Goal: Task Accomplishment & Management: Complete application form

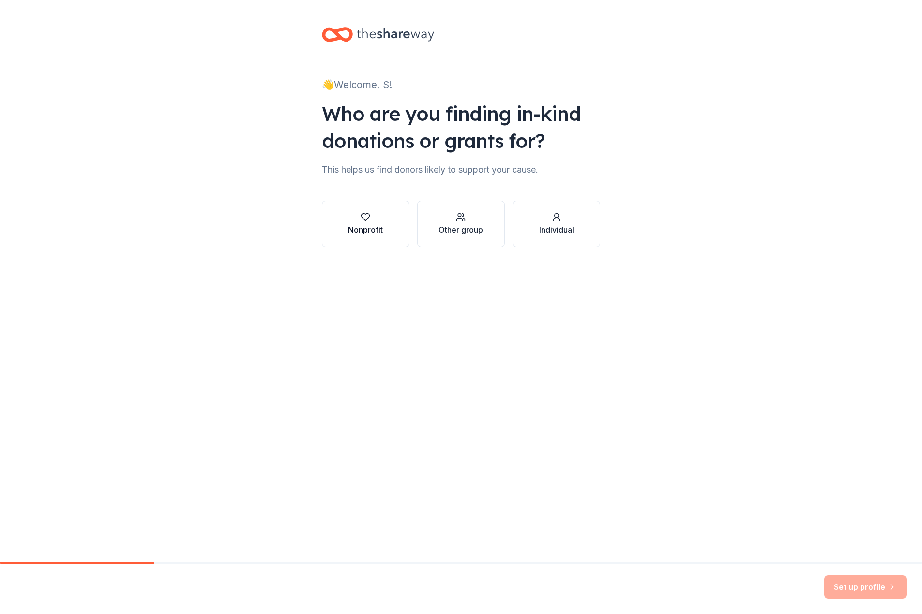
click at [376, 221] on div "button" at bounding box center [365, 217] width 35 height 10
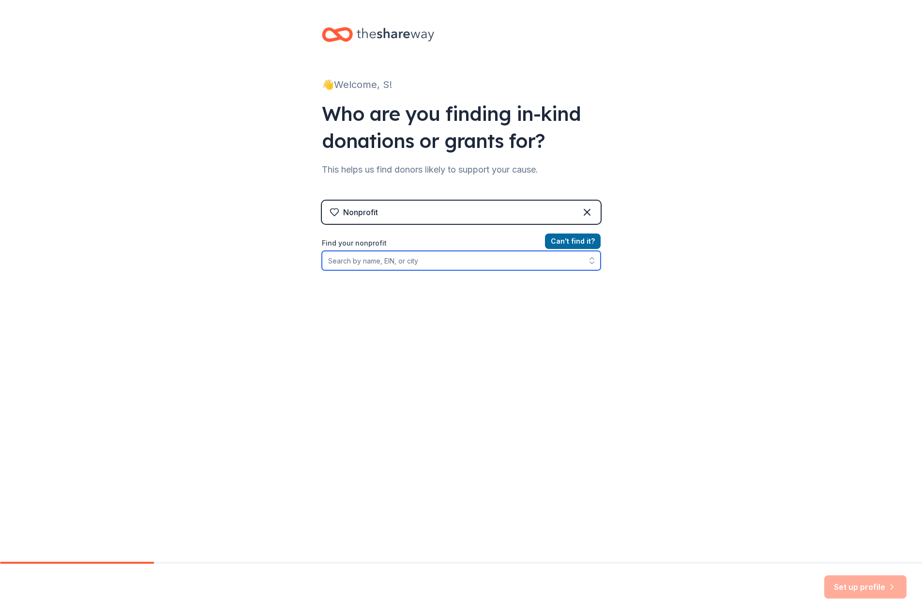
click at [461, 258] on input "Find your nonprofit" at bounding box center [461, 260] width 279 height 19
type input "F"
click at [496, 262] on input "Organization name *" at bounding box center [461, 261] width 279 height 20
type input "FHS Boosters"
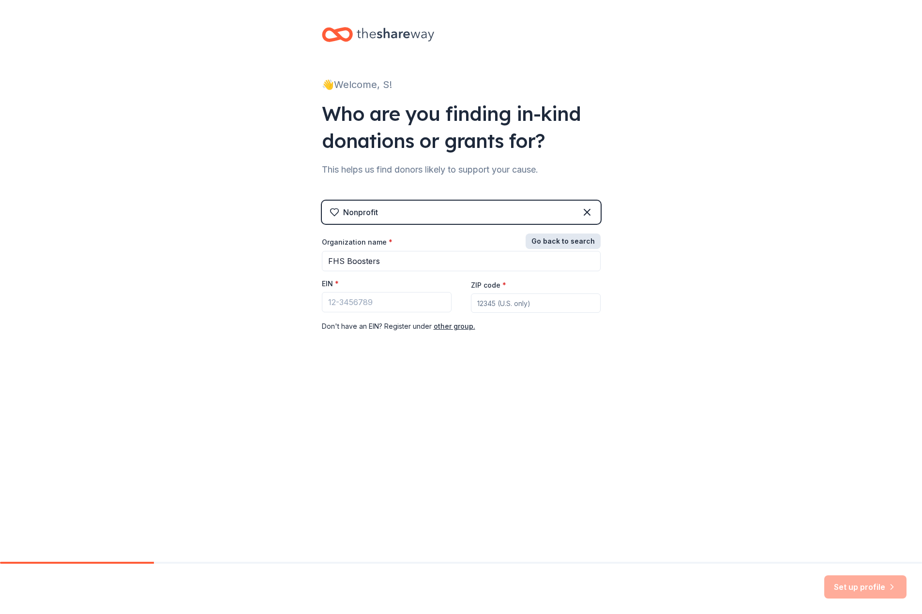
click at [567, 238] on button "Go back to search" at bounding box center [562, 241] width 75 height 15
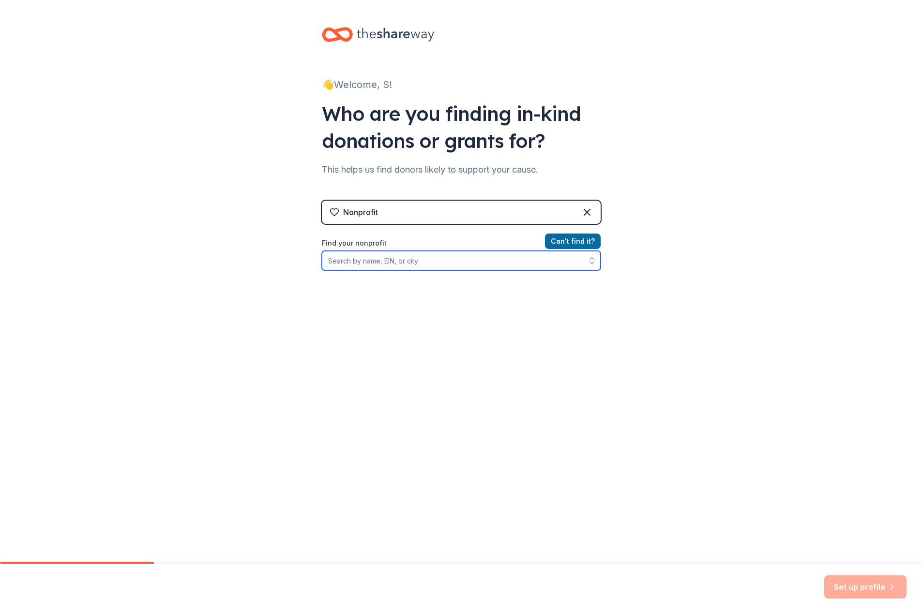
drag, startPoint x: 422, startPoint y: 265, endPoint x: 431, endPoint y: 265, distance: 8.7
click at [422, 266] on input "Find your nonprofit" at bounding box center [461, 260] width 279 height 19
type input "G"
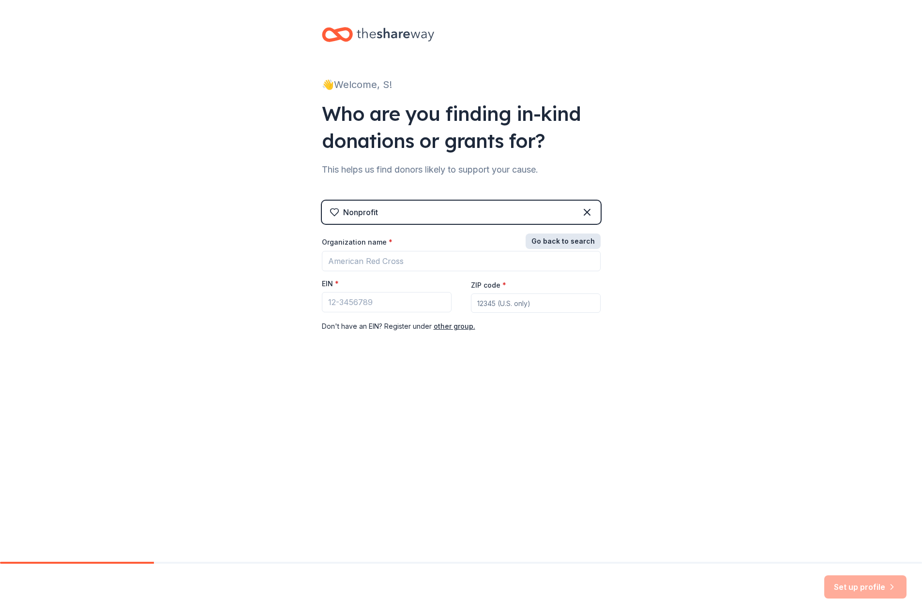
click at [567, 243] on button "Go back to search" at bounding box center [562, 241] width 75 height 15
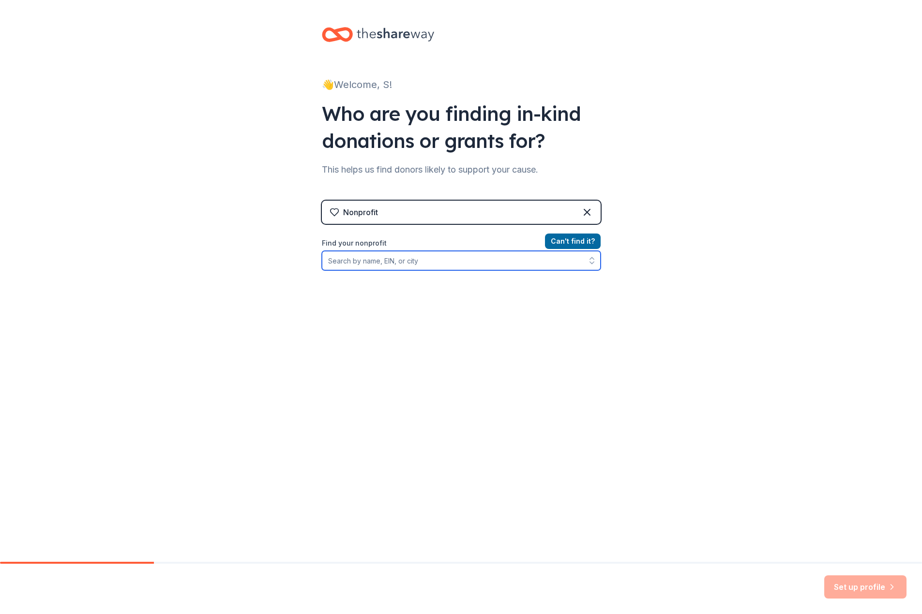
click at [429, 265] on input "Find your nonprofit" at bounding box center [461, 260] width 279 height 19
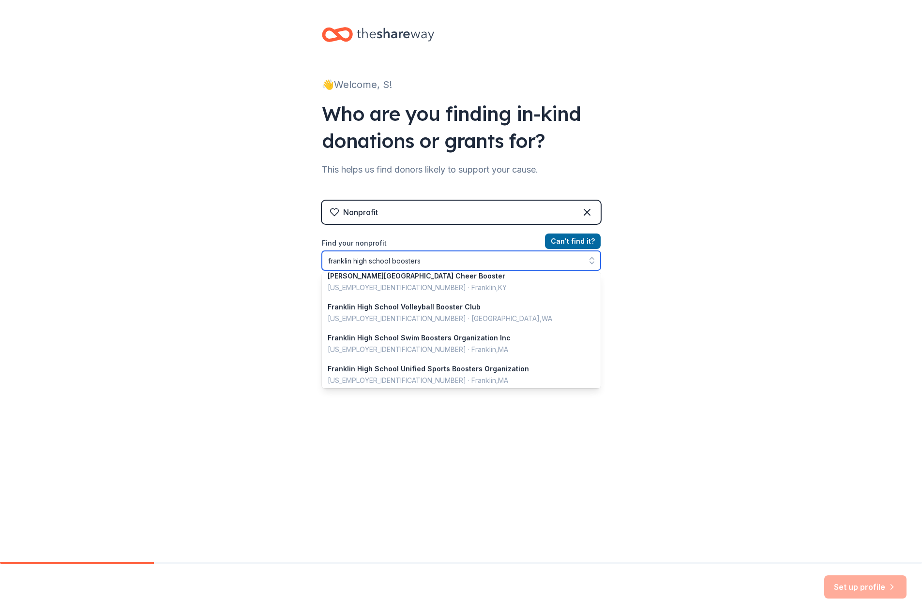
scroll to position [329, 0]
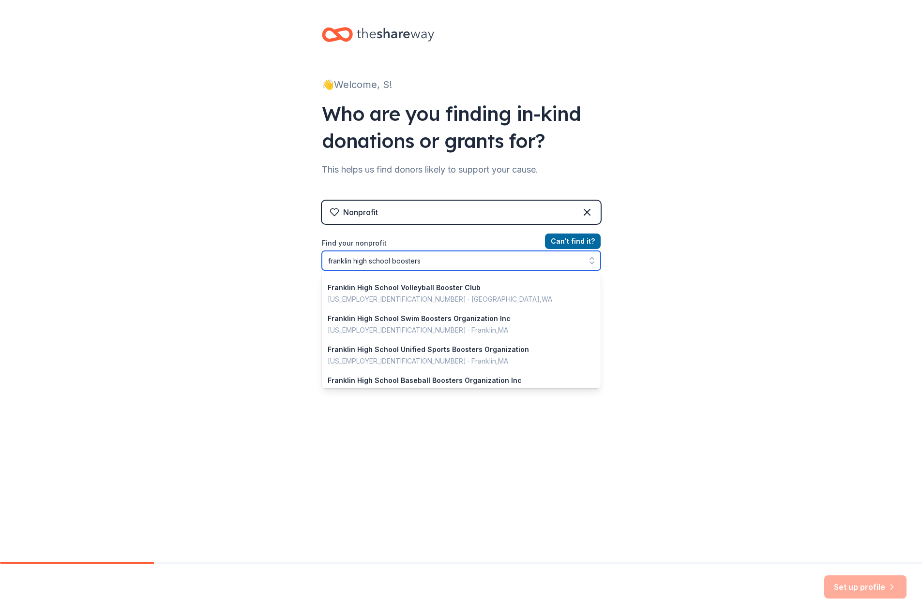
drag, startPoint x: 389, startPoint y: 258, endPoint x: 302, endPoint y: 262, distance: 87.1
click at [302, 262] on div "👋 Welcome, S! Who are you finding in-kind donations or grants for? This helps u…" at bounding box center [461, 207] width 922 height 414
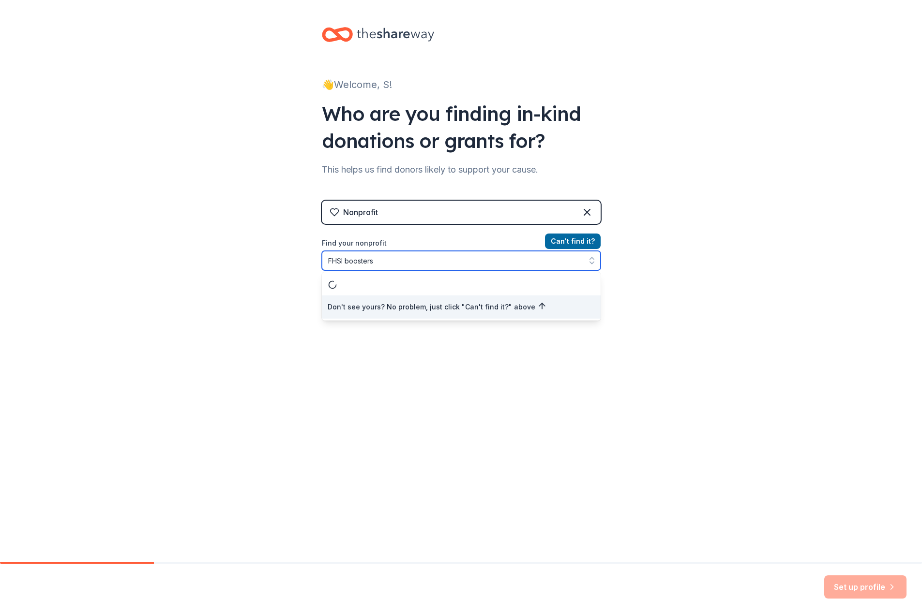
scroll to position [0, 0]
type input "FHS theatre boosters"
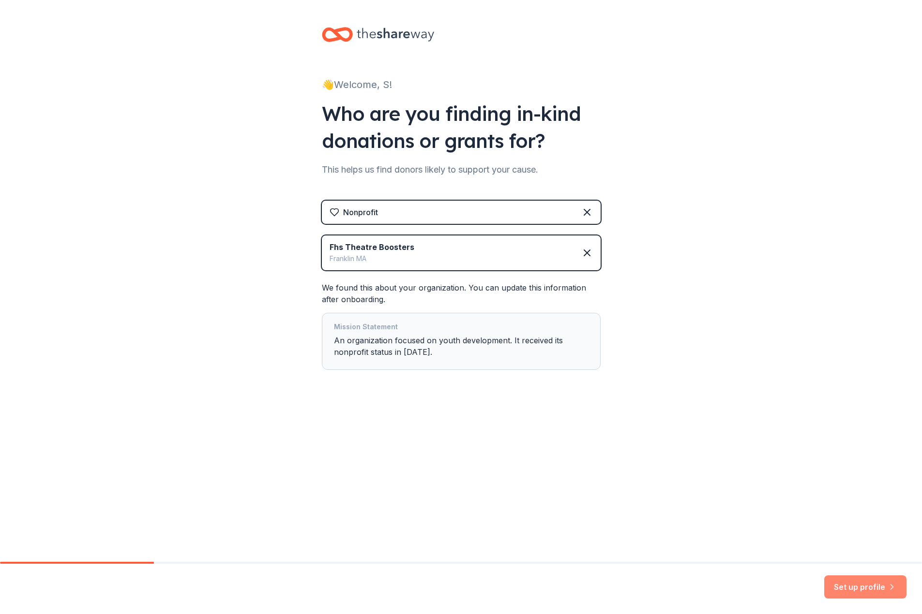
click at [881, 592] on button "Set up profile" at bounding box center [865, 587] width 82 height 23
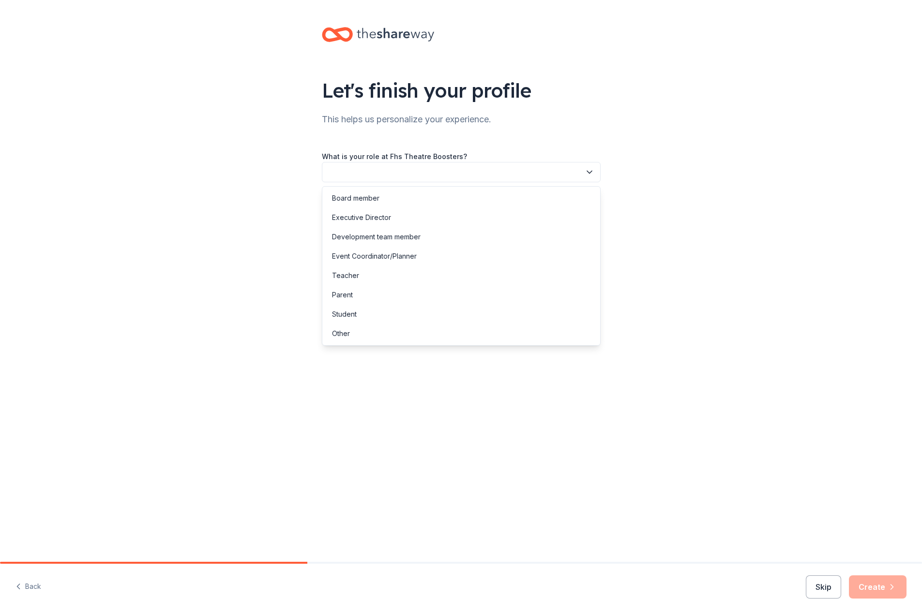
click at [592, 166] on button "button" at bounding box center [461, 172] width 279 height 20
click at [350, 333] on div "Other" at bounding box center [461, 333] width 274 height 19
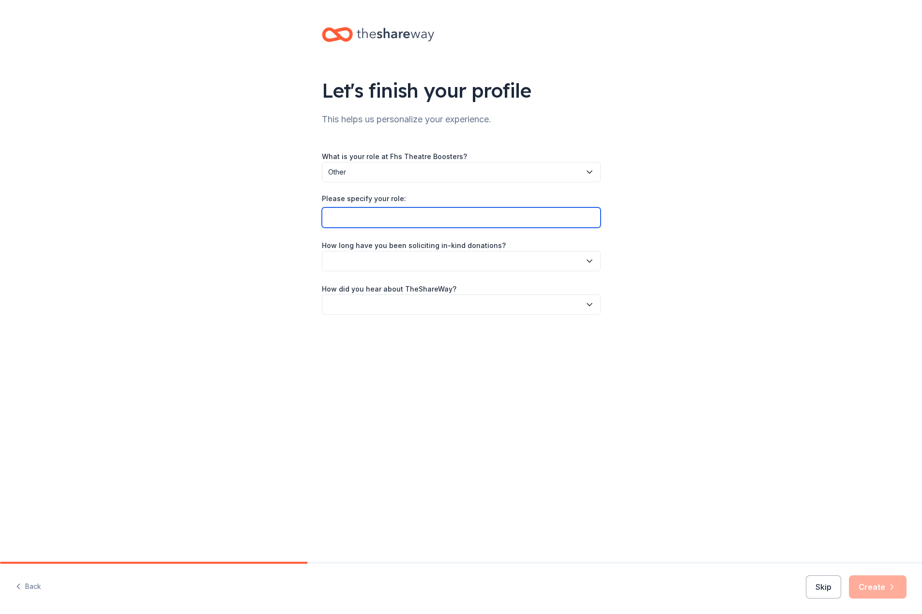
click at [408, 218] on input "Please specify your role:" at bounding box center [461, 218] width 279 height 20
type input "Fundraising member"
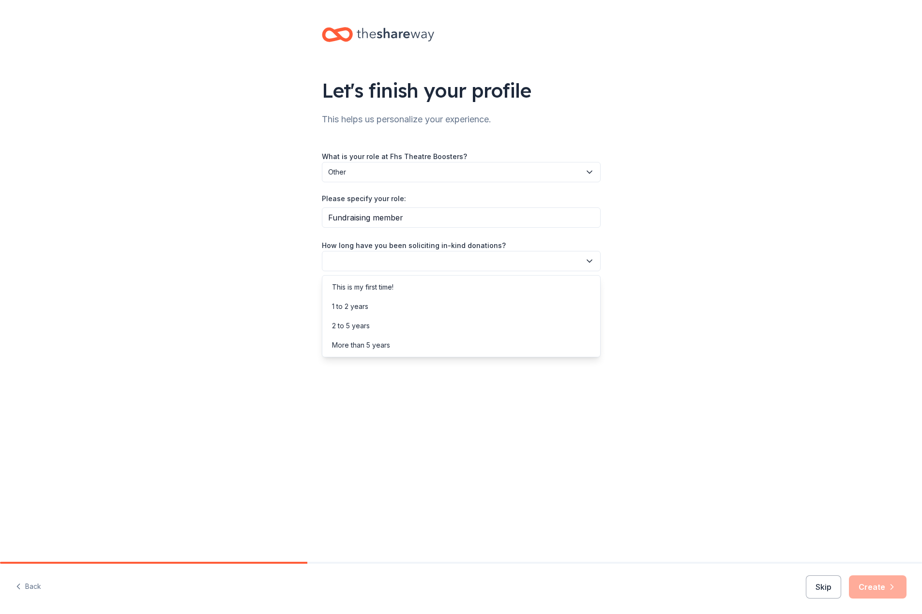
click at [592, 266] on icon "button" at bounding box center [589, 261] width 10 height 10
click at [352, 290] on div "This is my first time!" at bounding box center [362, 288] width 61 height 12
click at [593, 301] on icon "button" at bounding box center [589, 305] width 10 height 10
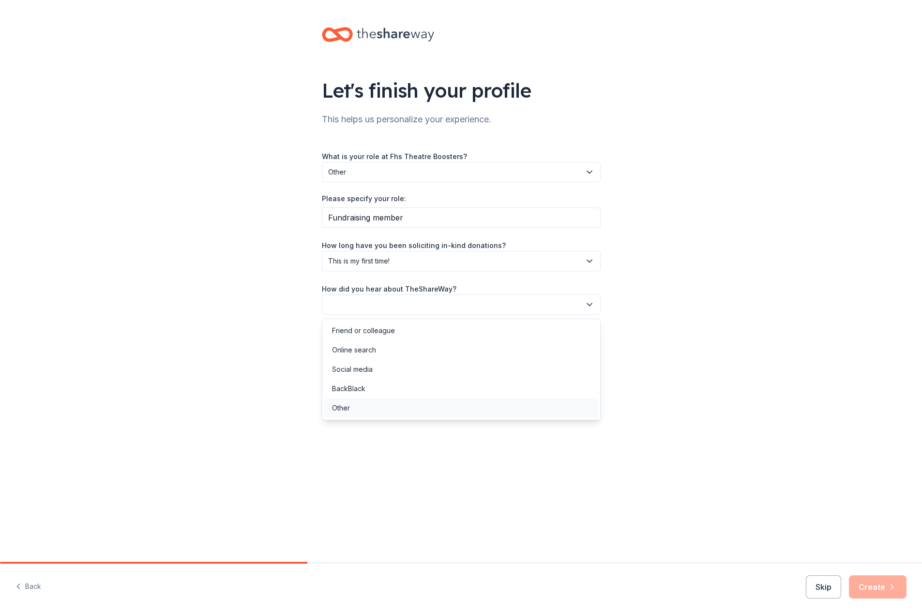
click at [333, 415] on div "Other" at bounding box center [461, 408] width 274 height 19
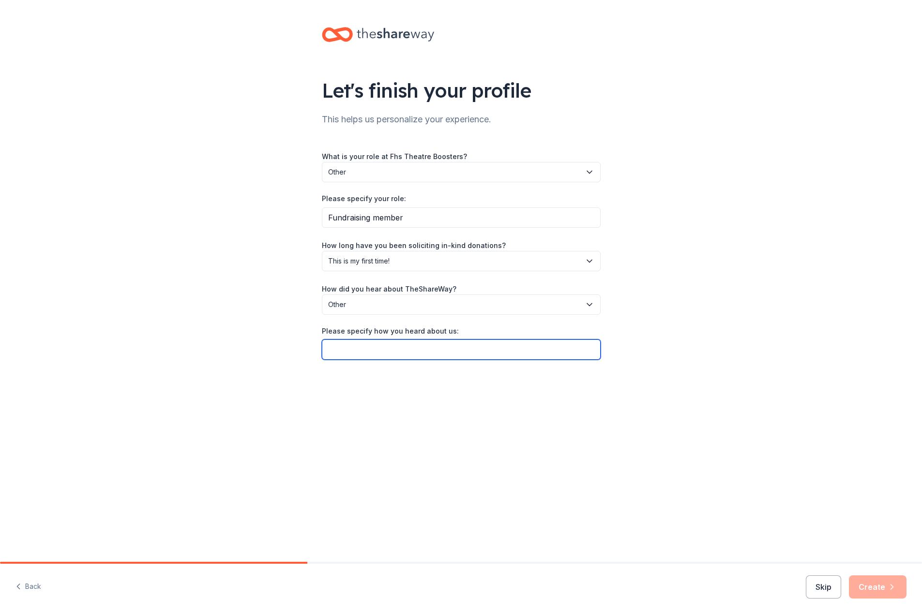
click at [464, 342] on input "Please specify how you heard about us:" at bounding box center [461, 350] width 279 height 20
type input "BJS"
click at [882, 589] on button "Create" at bounding box center [878, 587] width 58 height 23
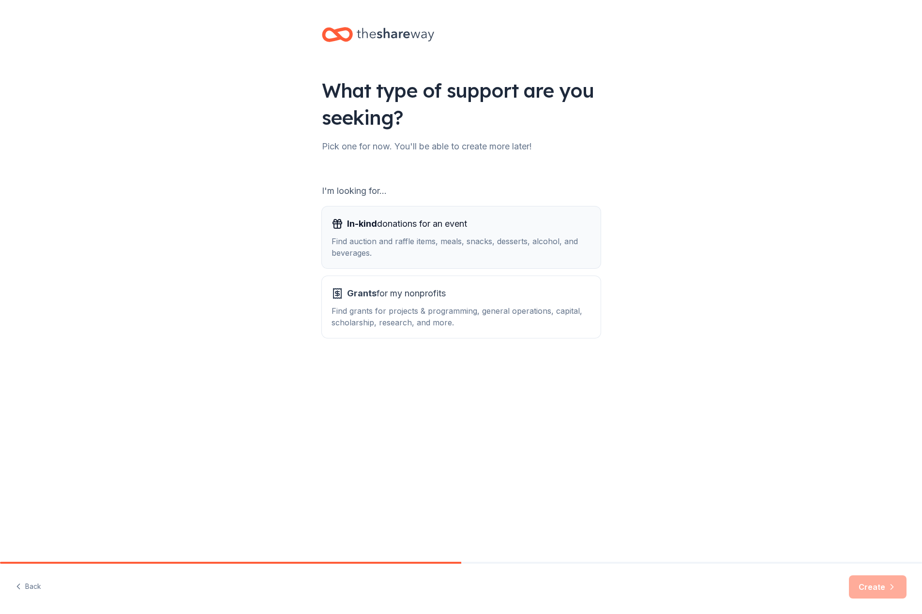
click at [386, 234] on div "In-kind donations for an event Find auction and raffle items, meals, snacks, de…" at bounding box center [460, 237] width 259 height 43
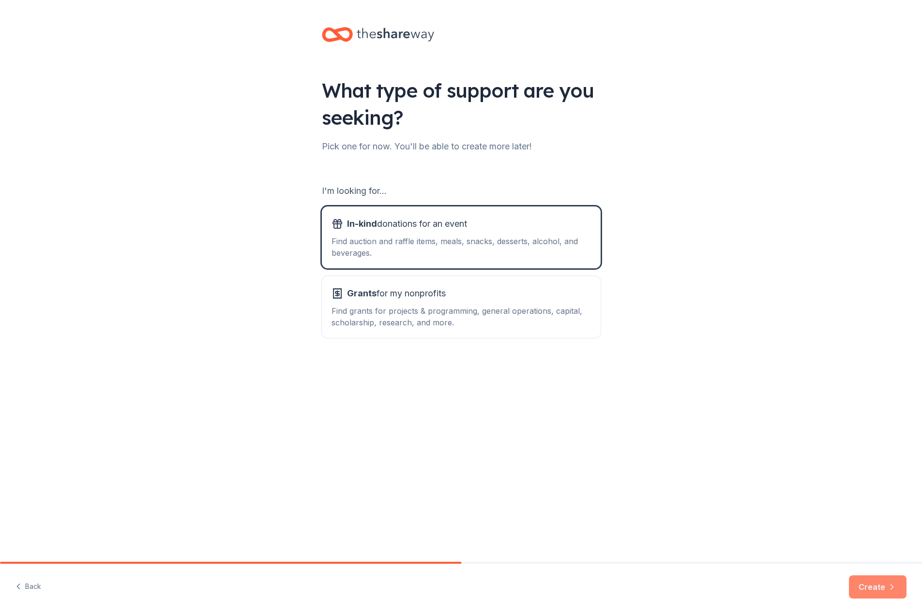
click at [881, 587] on button "Create" at bounding box center [878, 587] width 58 height 23
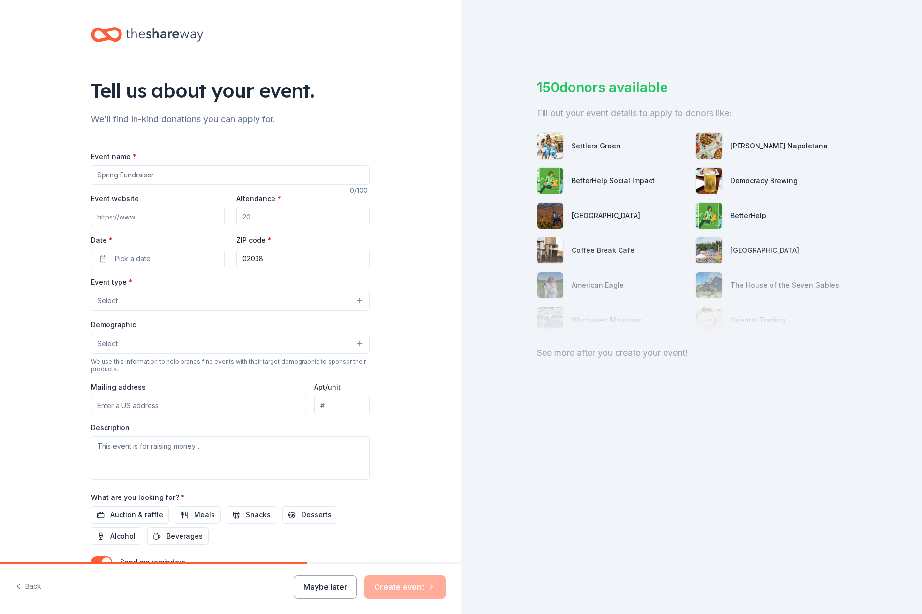
drag, startPoint x: 162, startPoint y: 176, endPoint x: 65, endPoint y: 184, distance: 96.6
click at [65, 184] on div "Tell us about your event. We'll find in-kind donations you can apply for. Event…" at bounding box center [230, 322] width 461 height 644
click at [150, 174] on input "Event name *" at bounding box center [230, 174] width 279 height 19
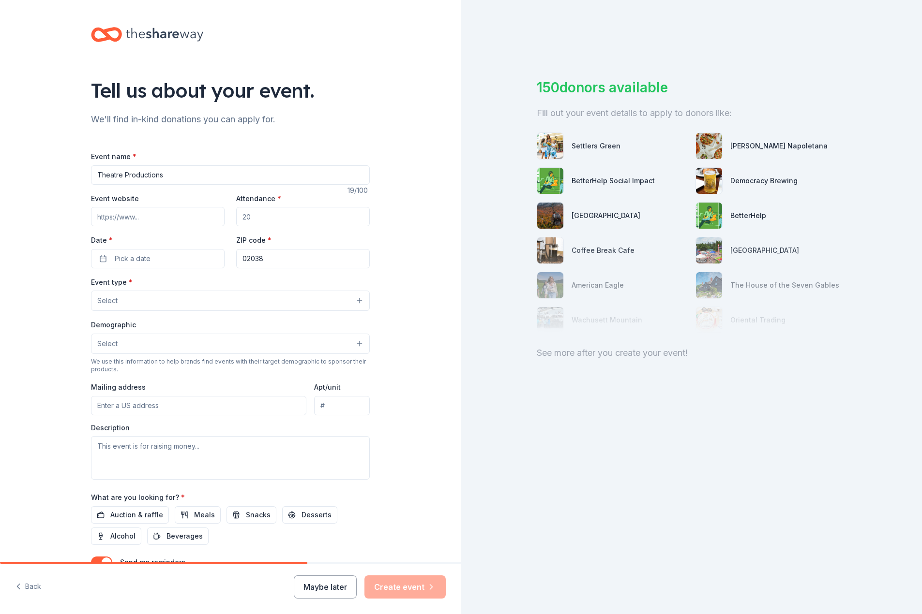
type input "Theatre Productions"
click at [158, 215] on input "Event website" at bounding box center [158, 216] width 134 height 19
click at [268, 215] on input "Attendance *" at bounding box center [303, 216] width 134 height 19
click at [181, 260] on button "Pick a date" at bounding box center [158, 258] width 134 height 19
click at [209, 282] on button "Go to next month" at bounding box center [207, 285] width 14 height 14
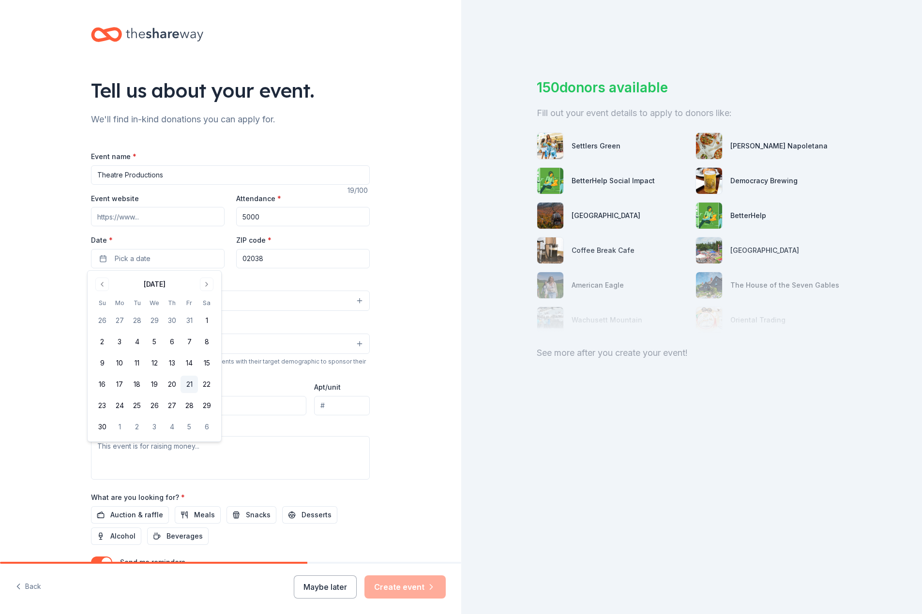
click at [185, 385] on button "21" at bounding box center [188, 384] width 17 height 17
click at [321, 225] on input "5000" at bounding box center [303, 216] width 134 height 19
type input "5"
type input "3000"
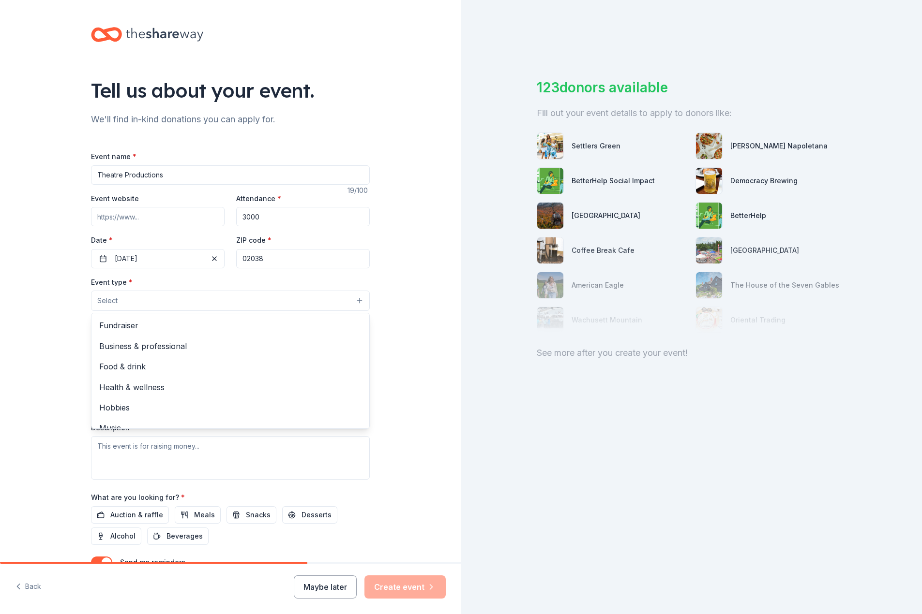
click at [192, 298] on button "Select" at bounding box center [230, 301] width 279 height 20
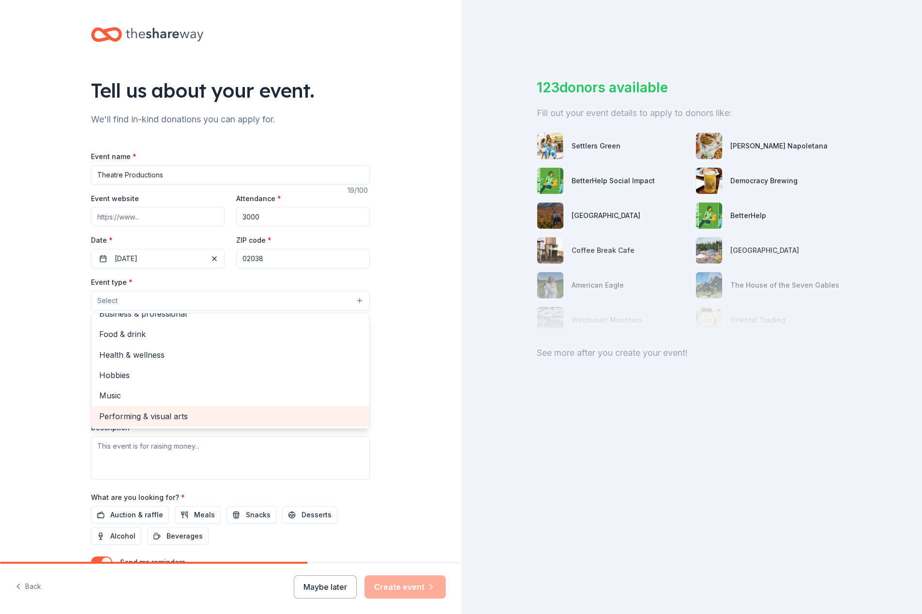
click at [151, 420] on span "Performing & visual arts" at bounding box center [230, 416] width 262 height 13
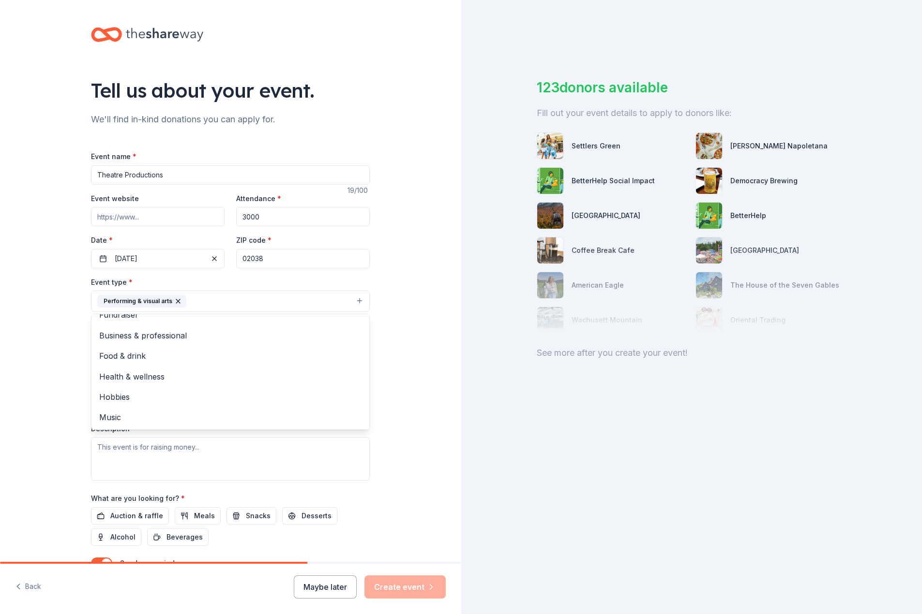
click at [383, 331] on div "Tell us about your event. We'll find in-kind donations you can apply for. Event…" at bounding box center [230, 322] width 461 height 645
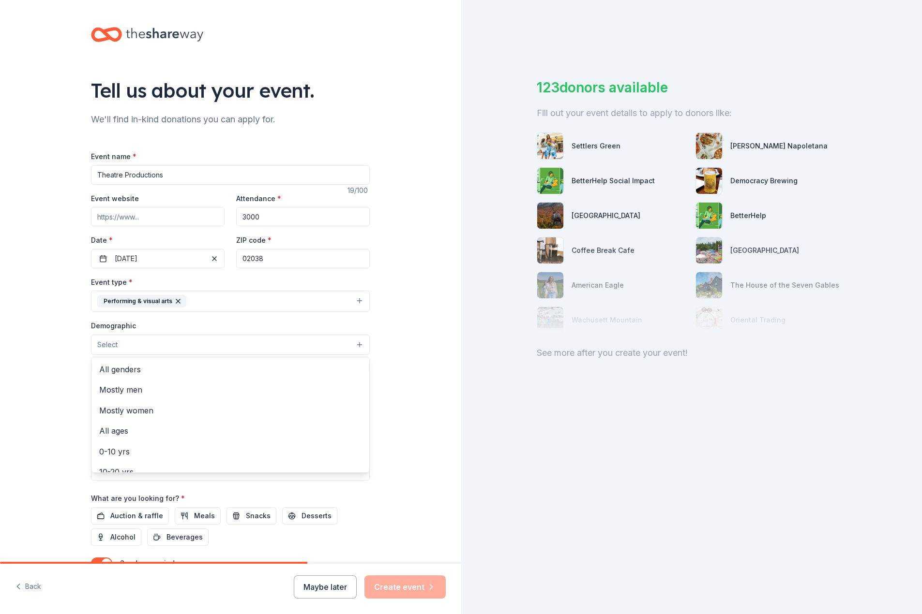
click at [360, 343] on button "Select" at bounding box center [230, 345] width 279 height 20
click at [147, 367] on span "All genders" at bounding box center [230, 369] width 262 height 13
click at [114, 408] on span "All ages" at bounding box center [230, 411] width 262 height 13
click at [397, 357] on div "Tell us about your event. We'll find in-kind donations you can apply for. Event…" at bounding box center [230, 323] width 461 height 646
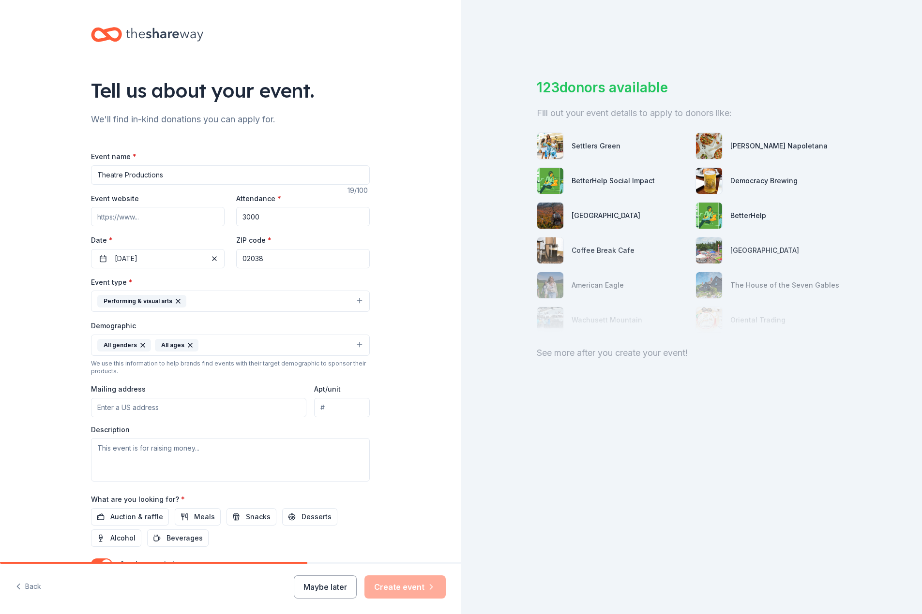
click at [187, 407] on input "Mailing address" at bounding box center [198, 407] width 215 height 19
type input "4 Stratford Lane, Franklin, MA, 02038"
click at [215, 451] on textarea at bounding box center [230, 460] width 279 height 44
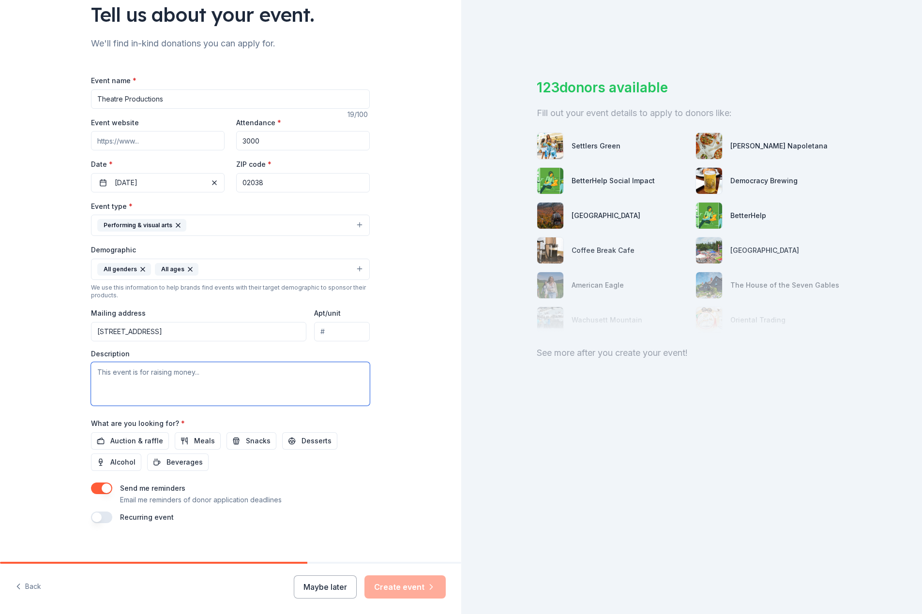
scroll to position [84, 0]
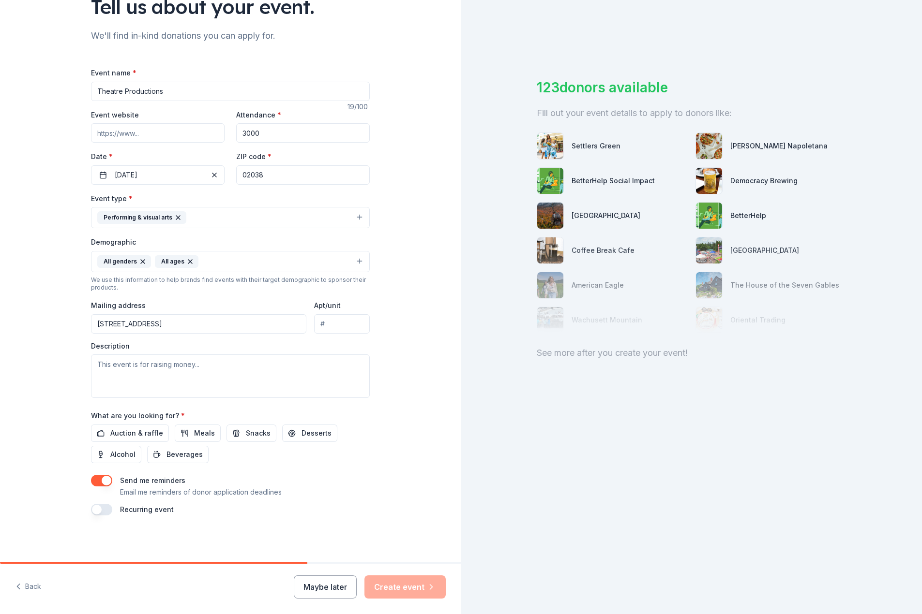
click at [177, 89] on input "Theatre Productions" at bounding box center [230, 91] width 279 height 19
type input "Theatre Production"
drag, startPoint x: 185, startPoint y: 370, endPoint x: 163, endPoint y: 351, distance: 29.5
click at [185, 370] on textarea at bounding box center [230, 377] width 279 height 44
click at [162, 136] on input "Event website" at bounding box center [158, 132] width 134 height 19
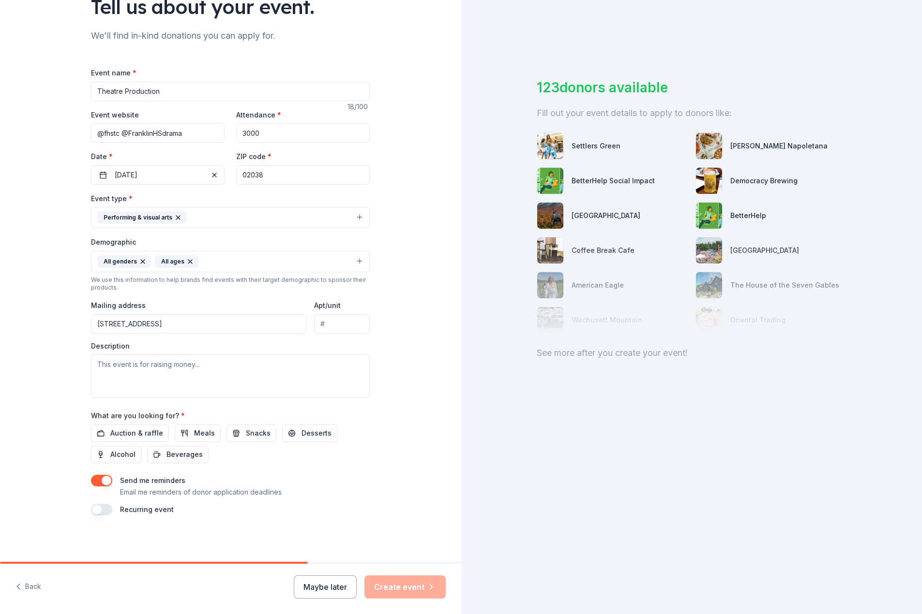
type input "@fhstc @FranklinHSdrama"
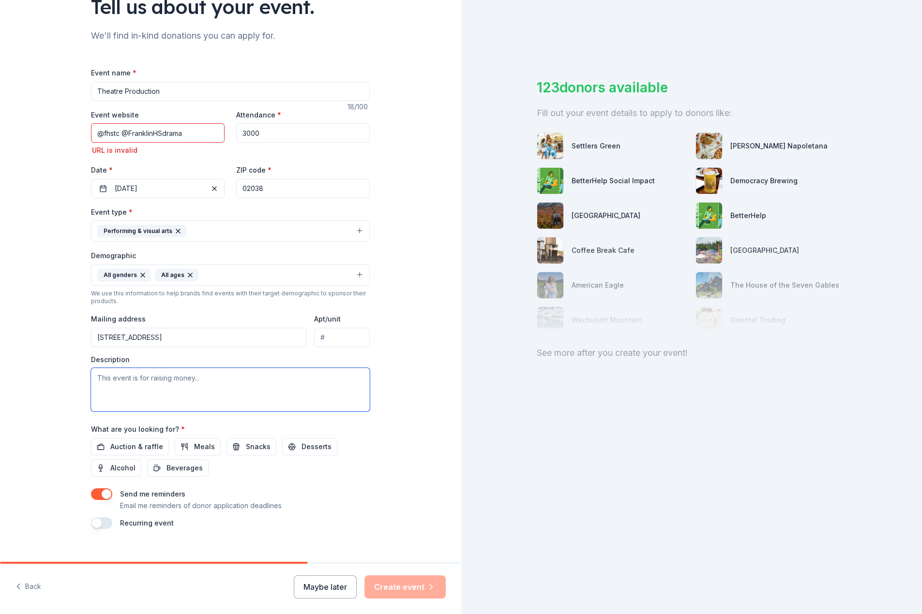
click at [254, 369] on textarea at bounding box center [230, 390] width 279 height 44
click at [256, 379] on textarea at bounding box center [230, 390] width 279 height 44
paste textarea "Franklin High School Theatre Company (FHSTCO) is a student theater company that…"
click at [220, 385] on textarea at bounding box center [230, 390] width 279 height 44
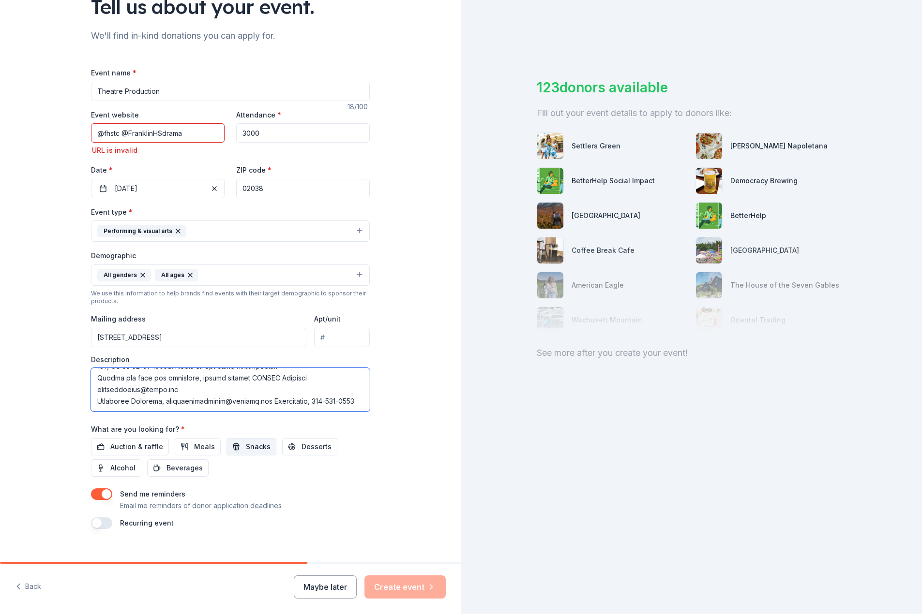
type textarea "Franklin High School Theatre Company (FHSTCO) is a student theater company that…"
click at [246, 445] on span "Snacks" at bounding box center [258, 447] width 25 height 12
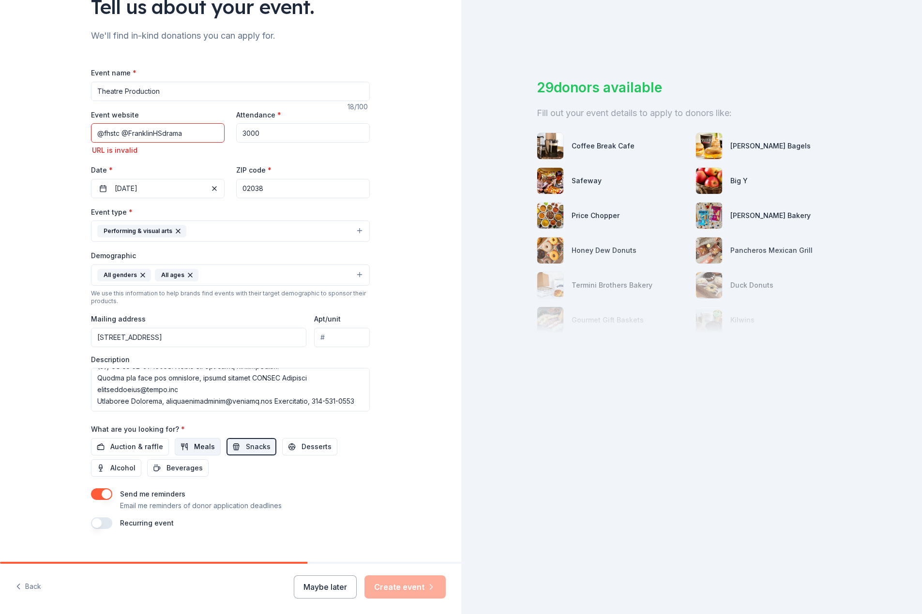
click at [194, 447] on span "Meals" at bounding box center [204, 447] width 21 height 12
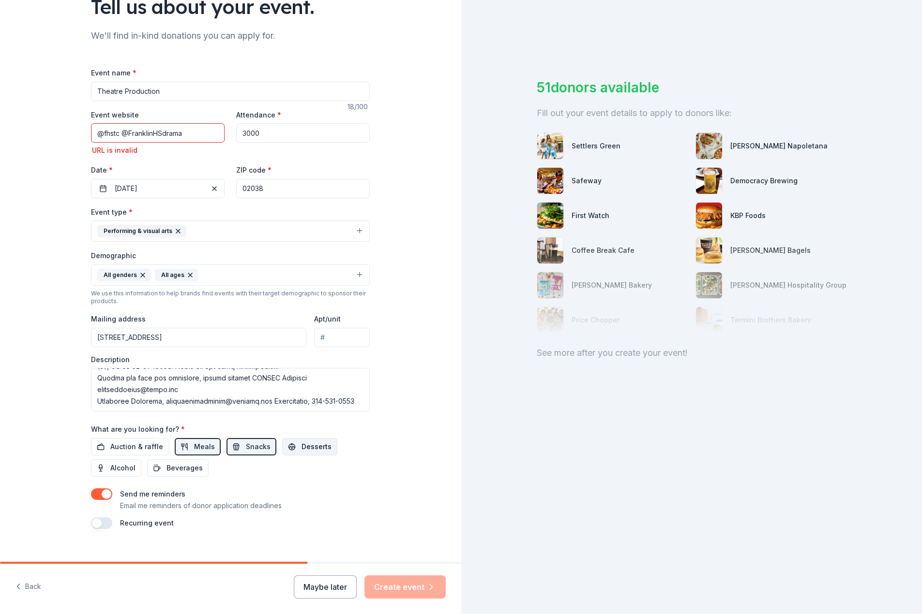
click at [310, 447] on span "Desserts" at bounding box center [316, 447] width 30 height 12
click at [148, 443] on span "Auction & raffle" at bounding box center [136, 447] width 53 height 12
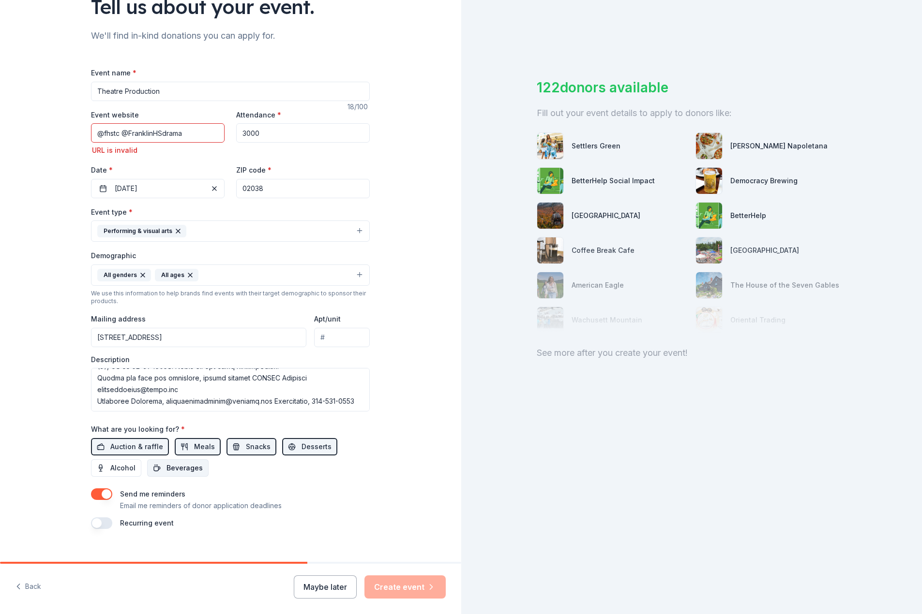
click at [181, 468] on span "Beverages" at bounding box center [184, 468] width 36 height 12
click at [206, 127] on input "@fhstc @FranklinHSdrama" at bounding box center [158, 132] width 134 height 19
drag, startPoint x: 118, startPoint y: 134, endPoint x: 57, endPoint y: 133, distance: 61.0
click at [57, 133] on div "Tell us about your event. We'll find in-kind donations you can apply for. Event…" at bounding box center [230, 245] width 461 height 659
type input "@FranklinHSdrama"
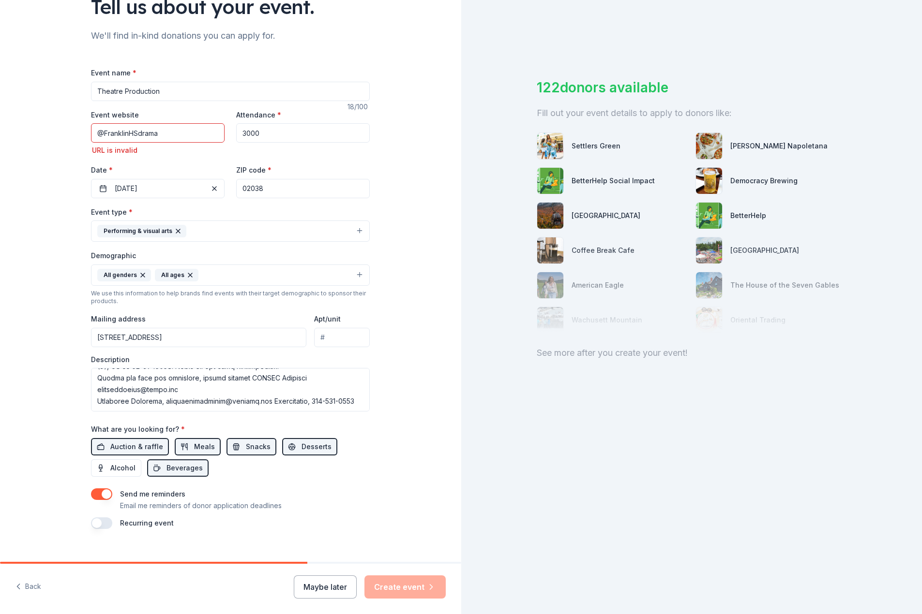
click at [155, 133] on input "@FranklinHSdrama" at bounding box center [158, 132] width 134 height 19
click at [154, 134] on input "@FranklinHSdrama" at bounding box center [158, 132] width 134 height 19
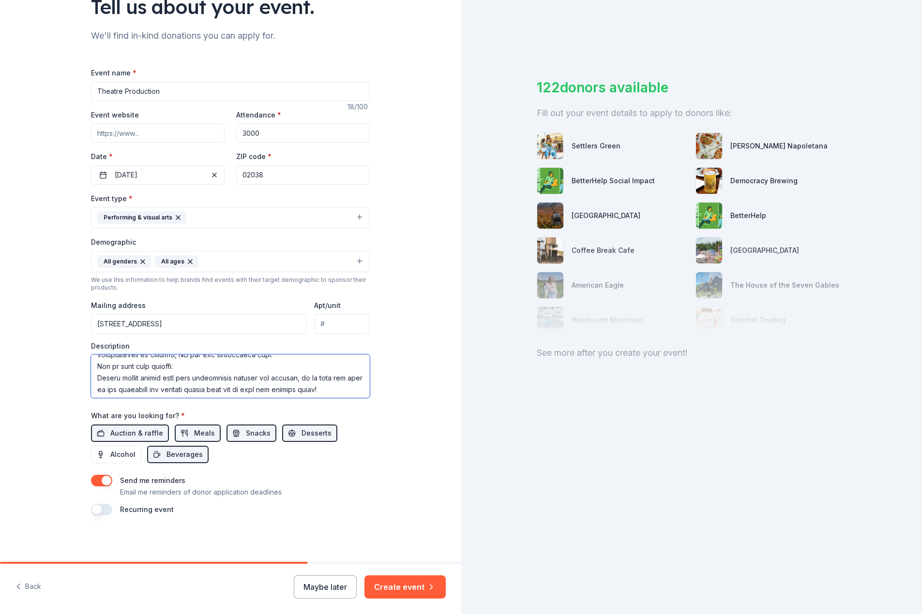
scroll to position [0, 0]
drag, startPoint x: 298, startPoint y: 359, endPoint x: 264, endPoint y: 361, distance: 34.9
click at [264, 359] on textarea at bounding box center [230, 377] width 279 height 44
click at [167, 136] on input "Event website" at bounding box center [158, 132] width 134 height 19
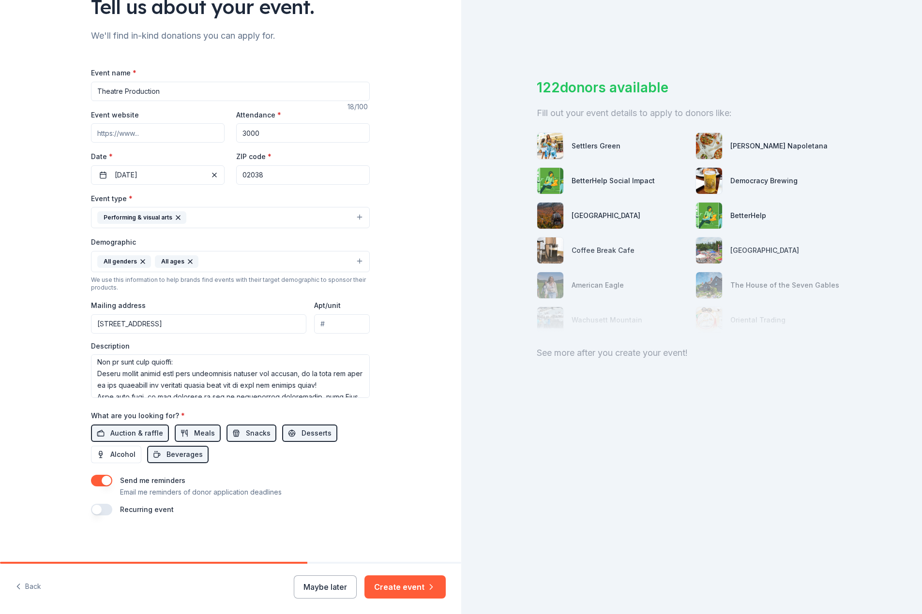
paste input "https://givebutter.com/FHSTCO"
type input "https://givebutter.com/FHSTCO"
click at [304, 374] on textarea at bounding box center [230, 377] width 279 height 44
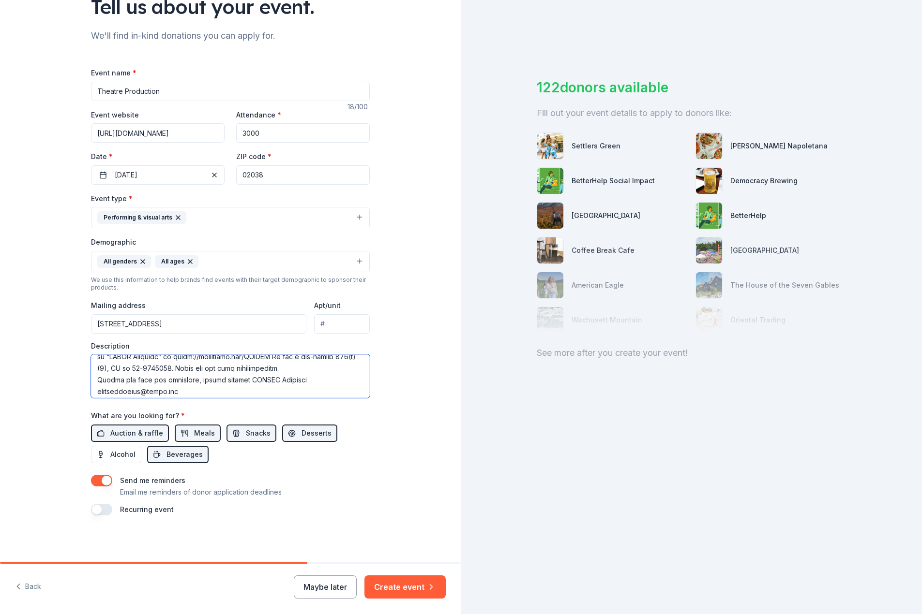
scroll to position [120, 0]
click at [330, 371] on textarea at bounding box center [230, 377] width 279 height 44
click at [321, 379] on textarea at bounding box center [230, 377] width 279 height 44
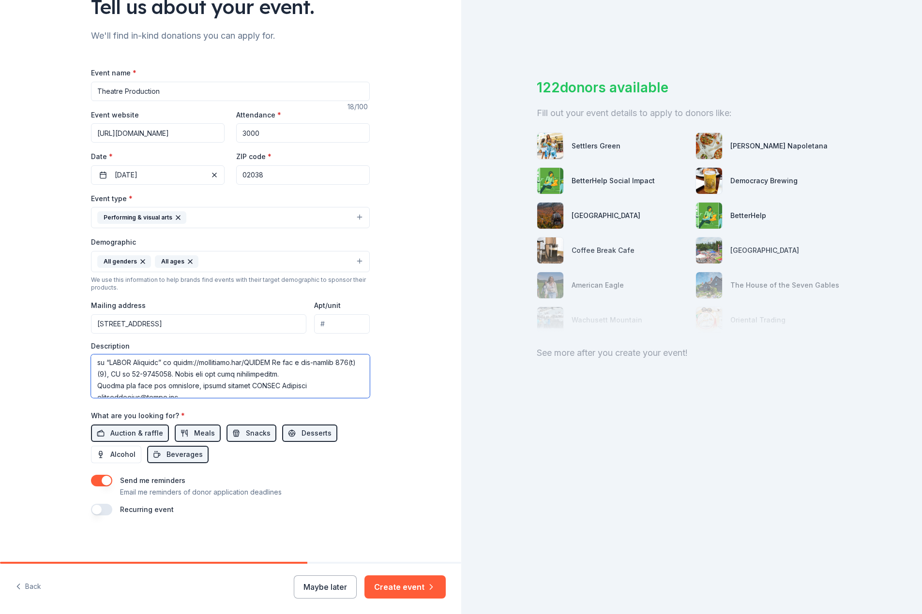
click at [330, 362] on textarea at bounding box center [230, 377] width 279 height 44
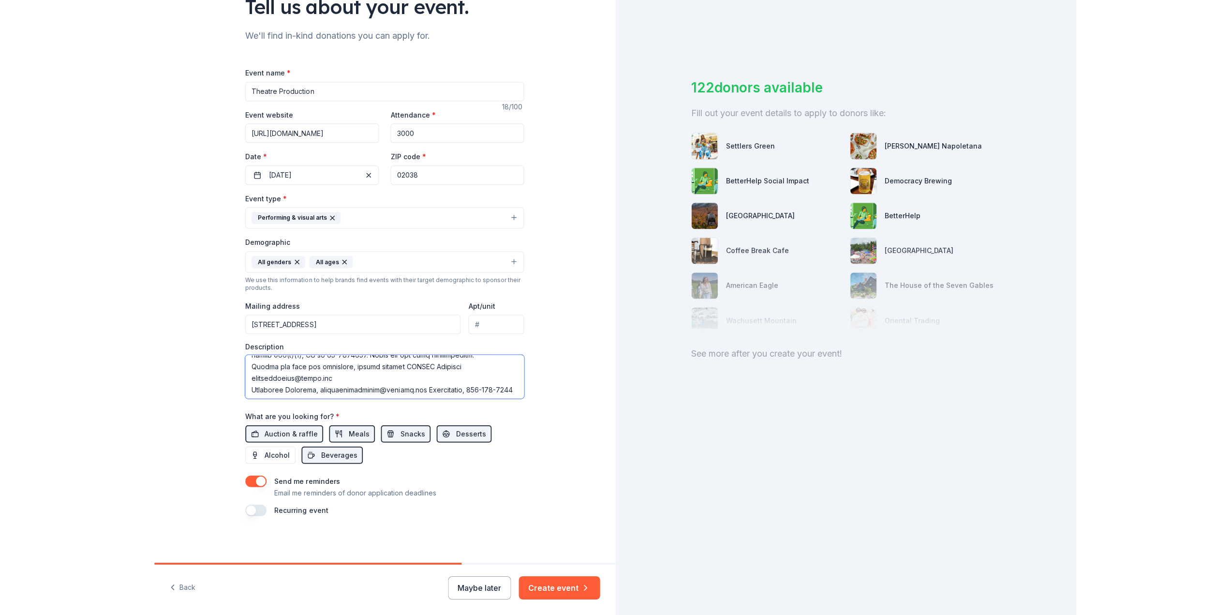
scroll to position [163, 0]
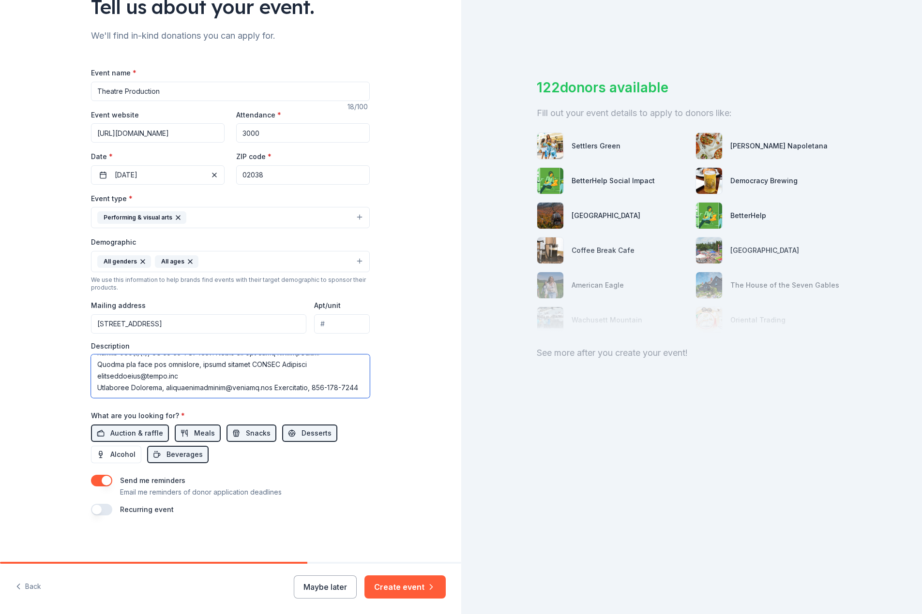
type textarea "Franklin High School Theatre Company (FHSTCO) is a student theater company that…"
click at [177, 90] on input "Theatre Production" at bounding box center [230, 91] width 279 height 19
type input "Theatre - Mean Girls the Musical"
click at [402, 594] on button "Create event" at bounding box center [404, 587] width 81 height 23
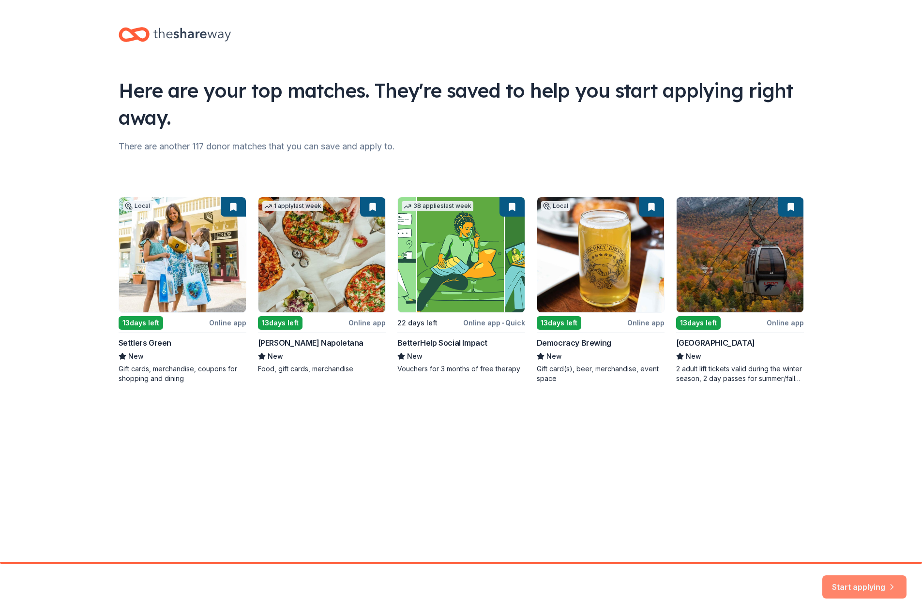
click at [861, 588] on button "Start applying" at bounding box center [864, 581] width 84 height 23
click at [880, 590] on div "Start applying" at bounding box center [864, 587] width 84 height 23
click at [865, 585] on div "Start applying" at bounding box center [864, 587] width 84 height 23
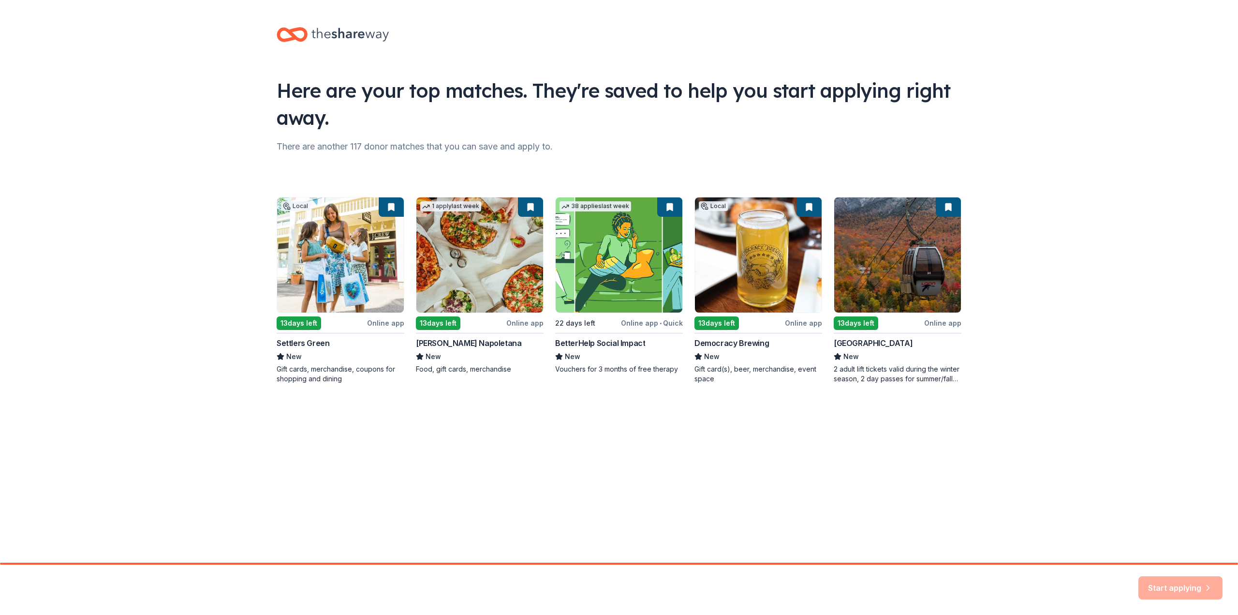
click at [921, 594] on div "Start applying" at bounding box center [1181, 587] width 84 height 23
click at [921, 585] on div "Start applying" at bounding box center [619, 590] width 1238 height 50
click at [921, 438] on div "Here are your top matches. They're saved to help you start applying right away.…" at bounding box center [619, 281] width 1238 height 563
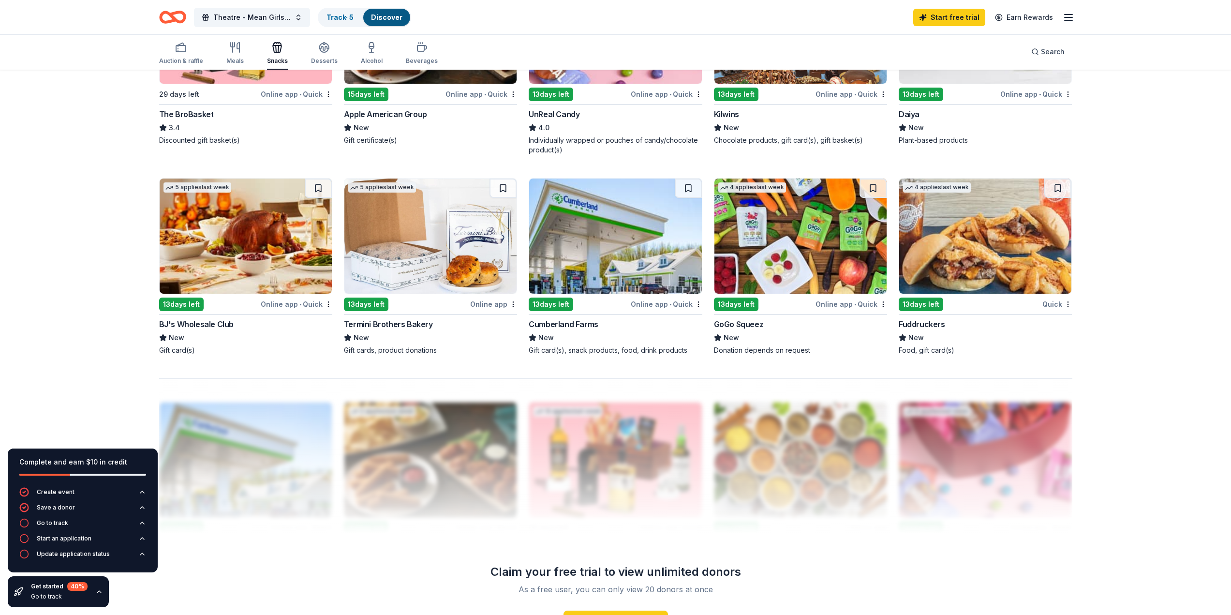
scroll to position [677, 0]
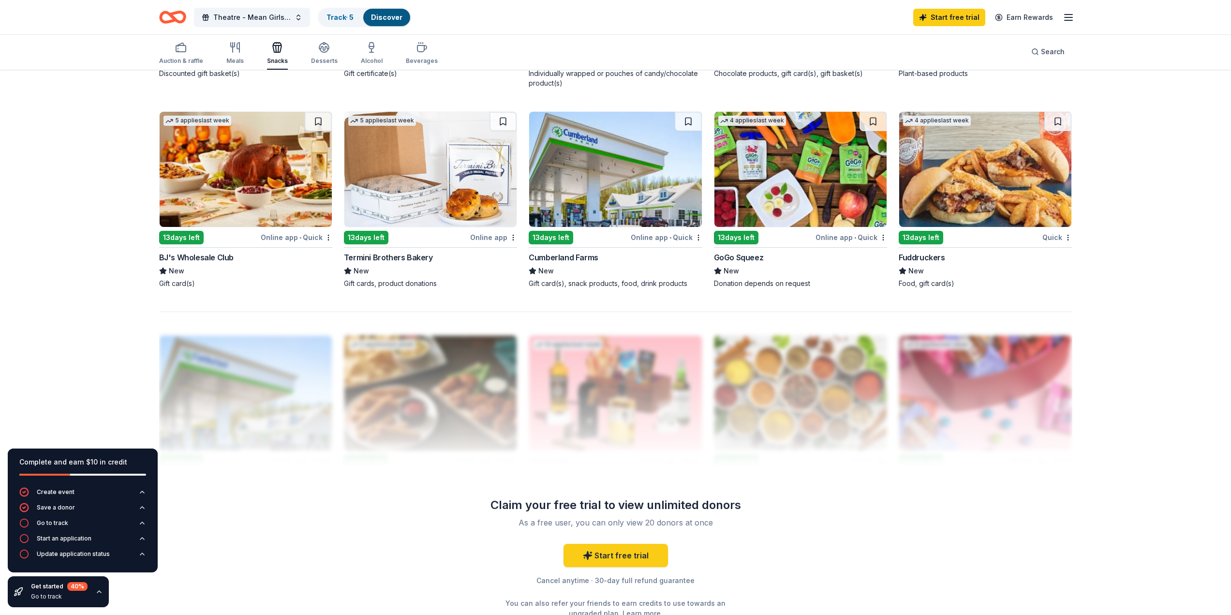
click at [301, 239] on span "•" at bounding box center [300, 238] width 2 height 8
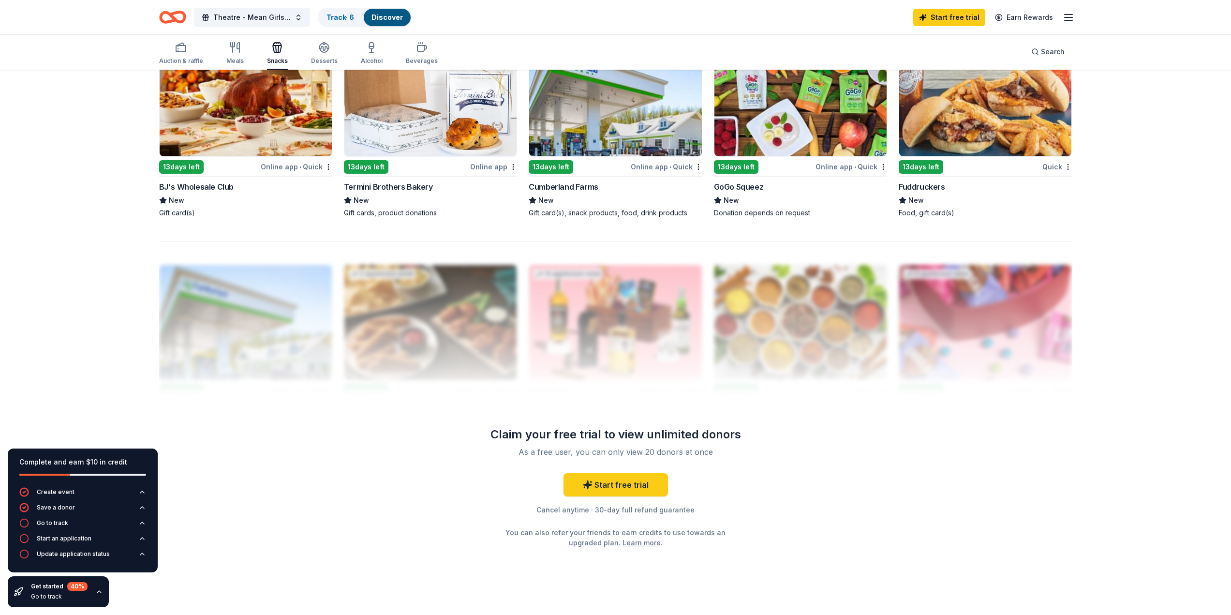
scroll to position [762, 0]
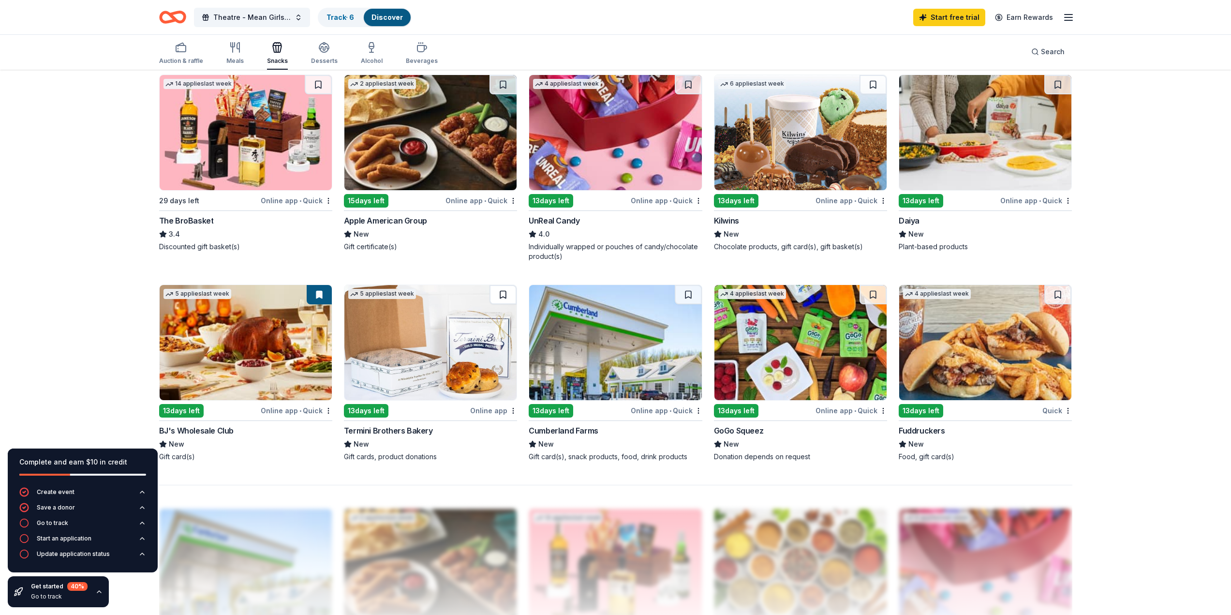
scroll to position [532, 0]
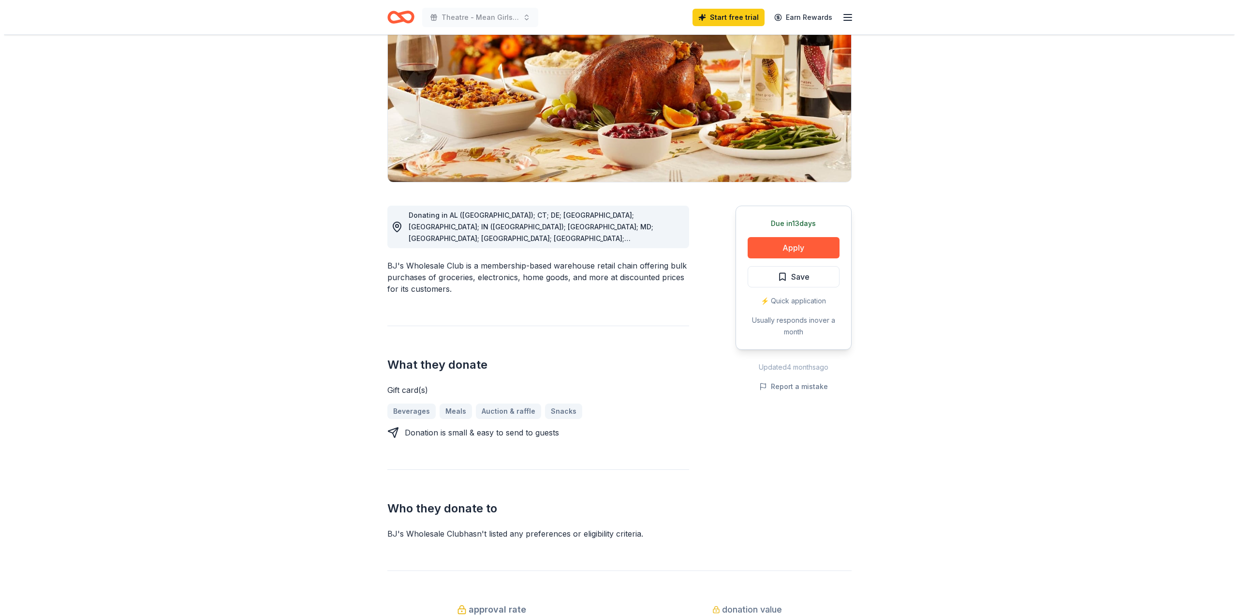
scroll to position [97, 0]
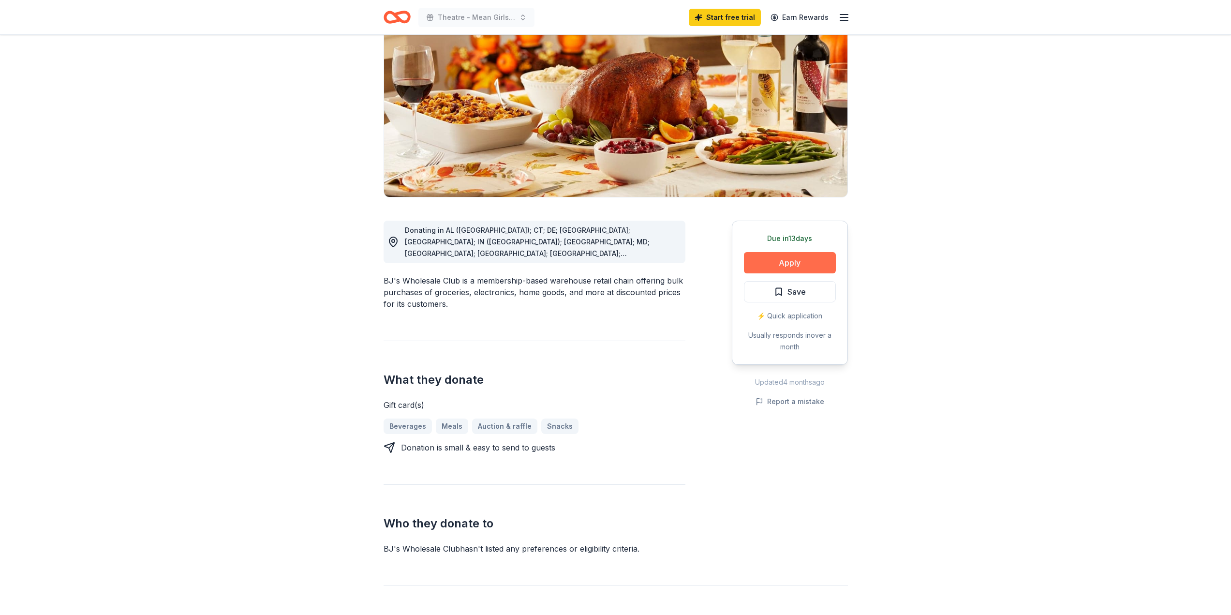
click at [778, 263] on button "Apply" at bounding box center [790, 262] width 92 height 21
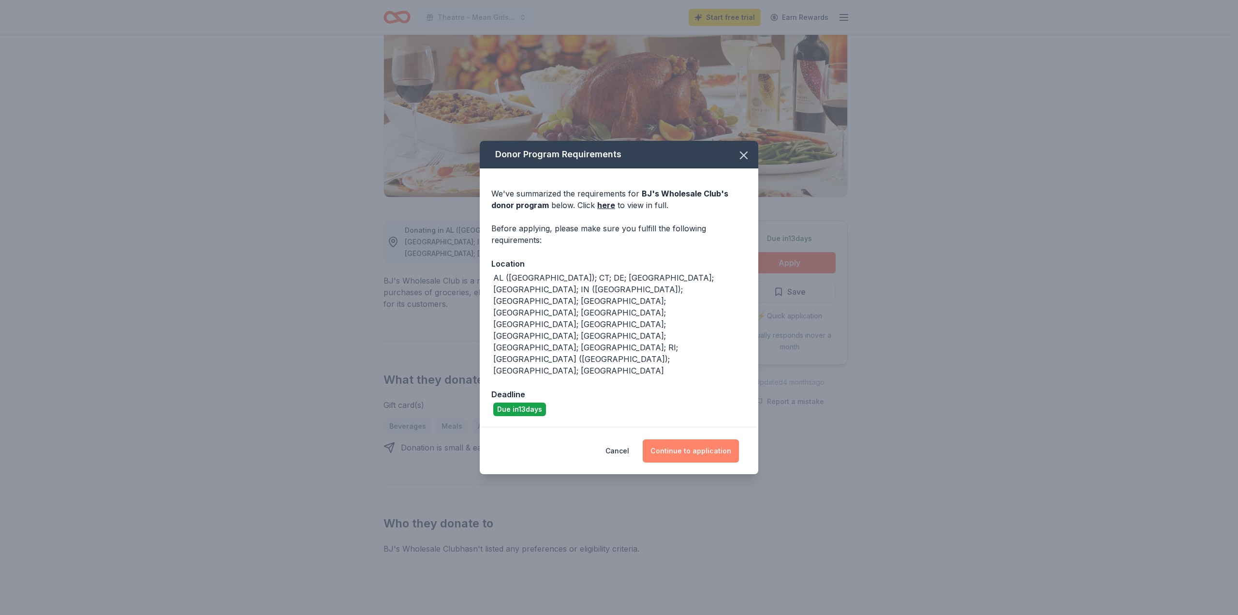
click at [684, 439] on button "Continue to application" at bounding box center [691, 450] width 96 height 23
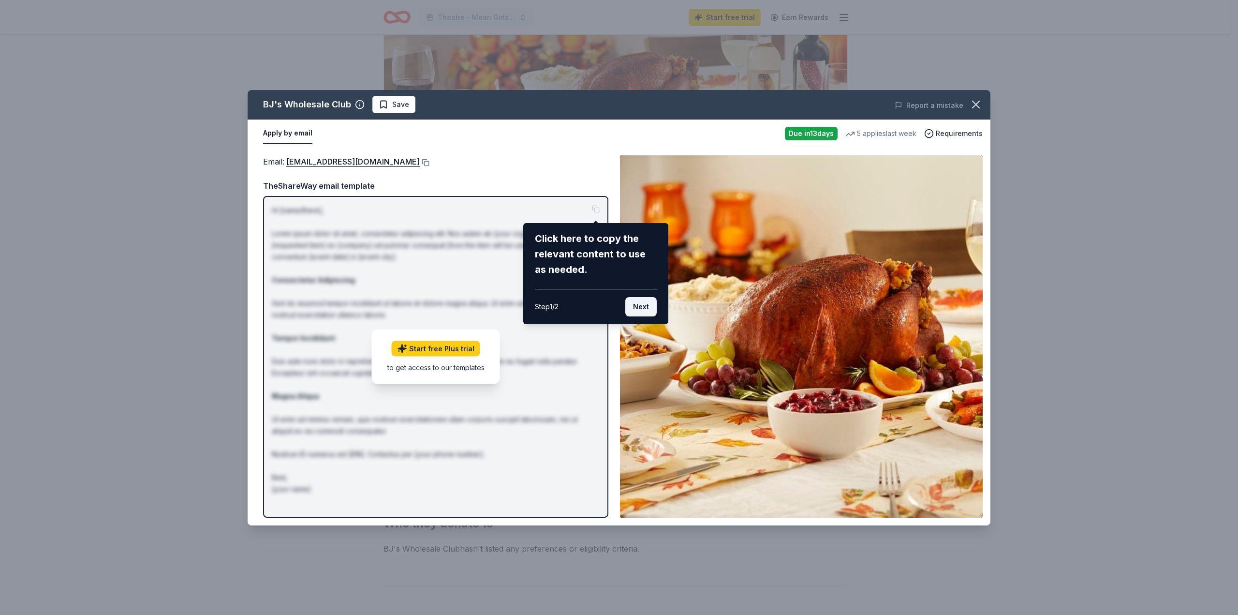
click at [652, 308] on button "Next" at bounding box center [641, 306] width 31 height 19
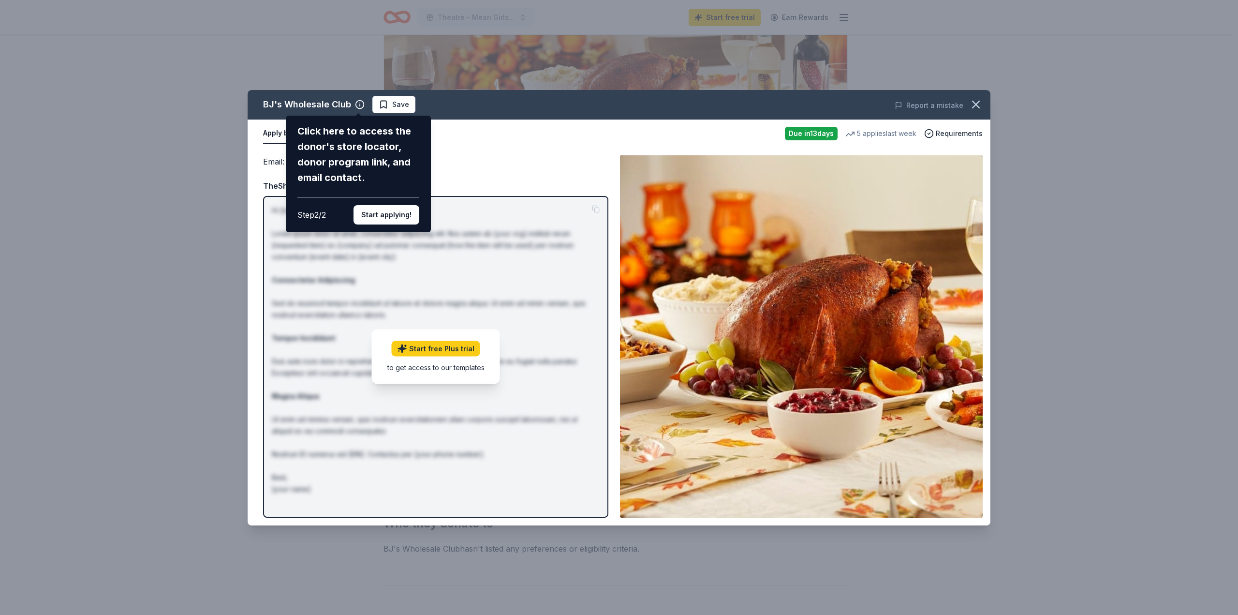
click at [483, 154] on div "BJ's Wholesale Club Click here to access the donor's store locator, donor progr…" at bounding box center [619, 307] width 743 height 435
click at [393, 218] on button "Start applying!" at bounding box center [387, 214] width 66 height 19
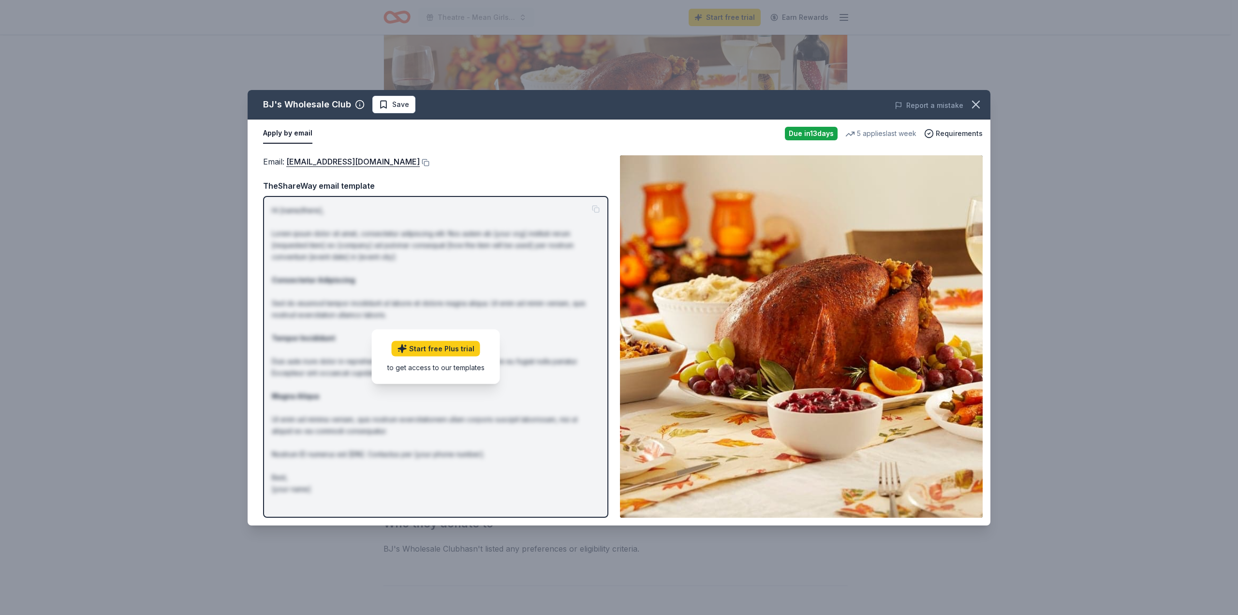
click at [295, 132] on button "Apply by email" at bounding box center [287, 133] width 49 height 20
click at [809, 249] on img at bounding box center [801, 336] width 363 height 362
click at [956, 131] on span "Requirements" at bounding box center [959, 134] width 47 height 12
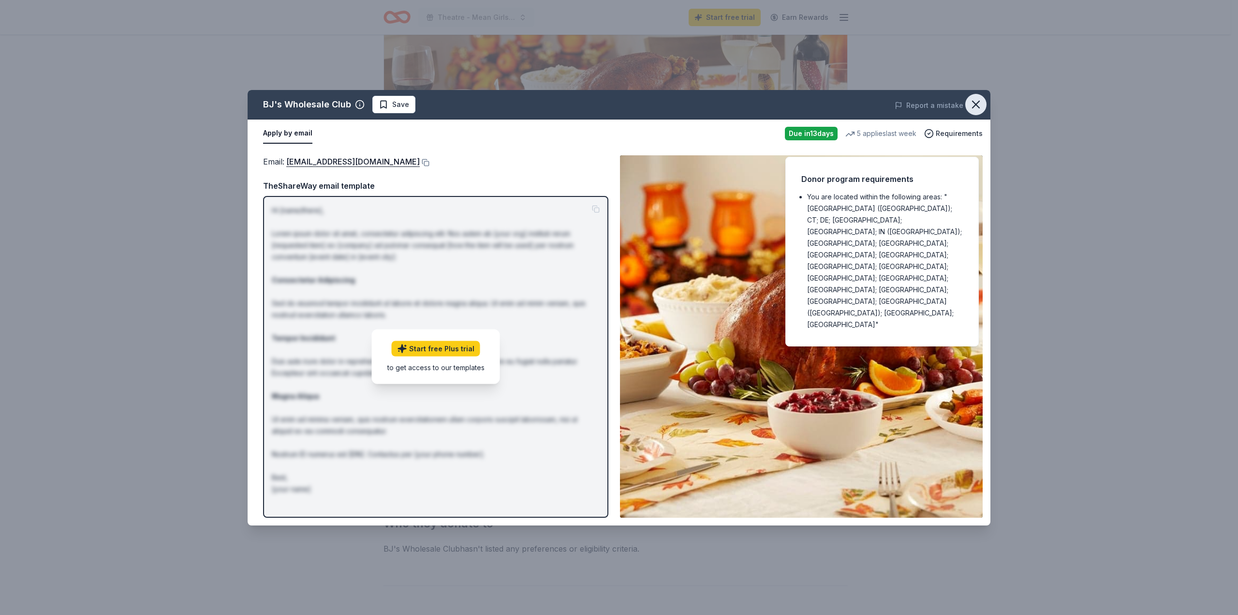
click at [972, 105] on icon "button" at bounding box center [976, 105] width 14 height 14
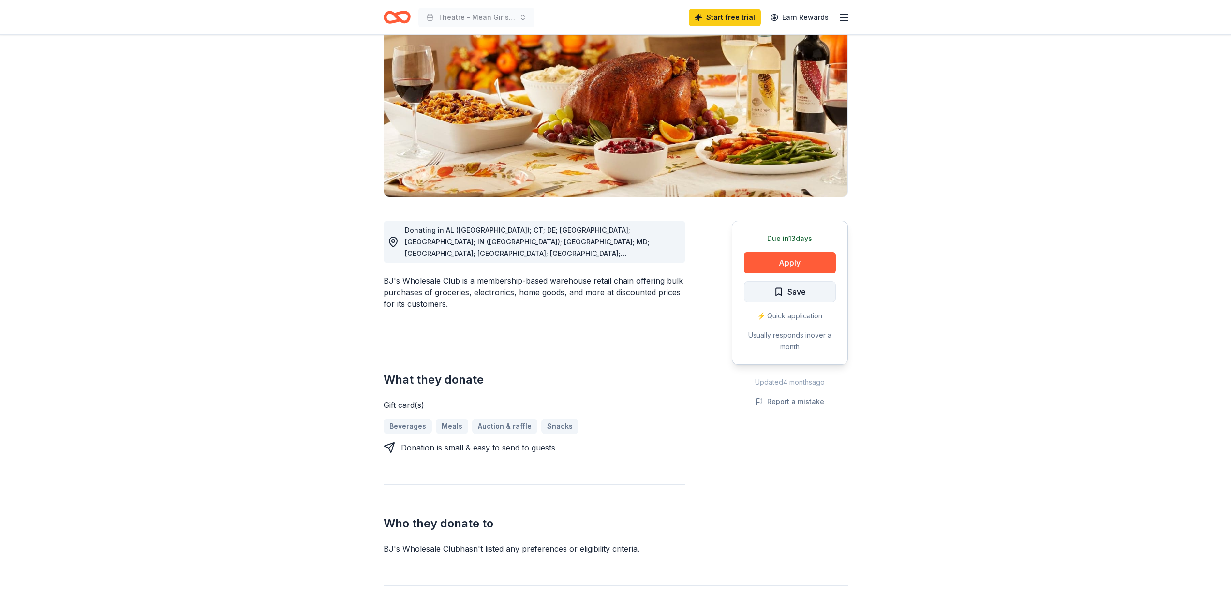
click at [797, 292] on span "Save" at bounding box center [797, 291] width 18 height 13
click at [796, 264] on button "Apply" at bounding box center [790, 262] width 92 height 21
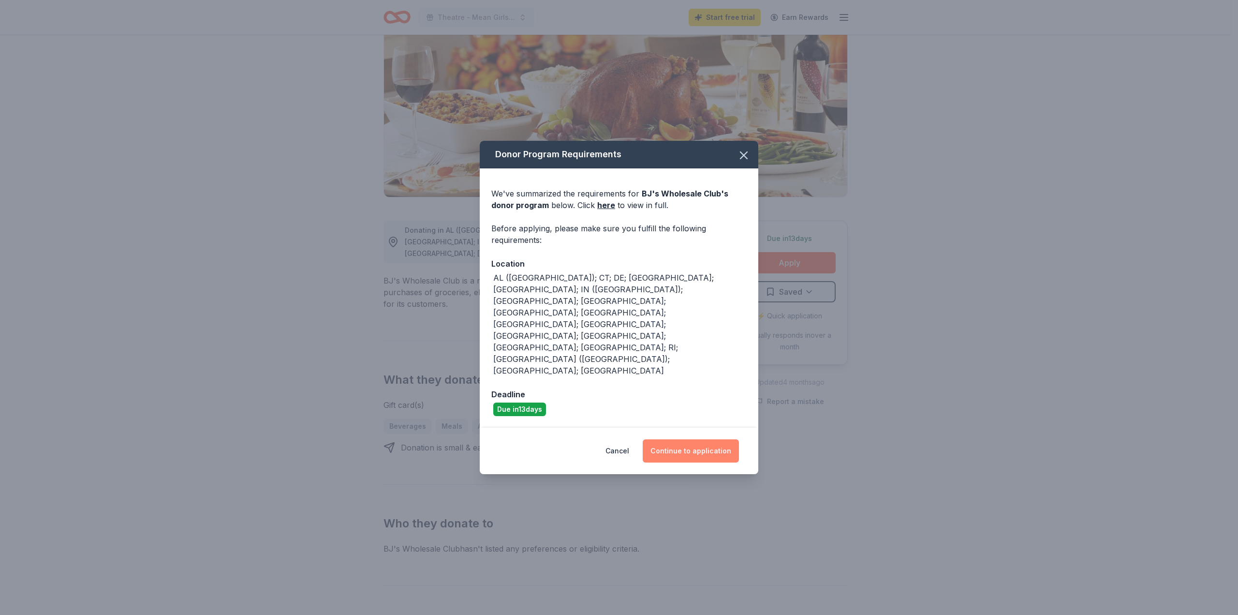
click at [693, 439] on button "Continue to application" at bounding box center [691, 450] width 96 height 23
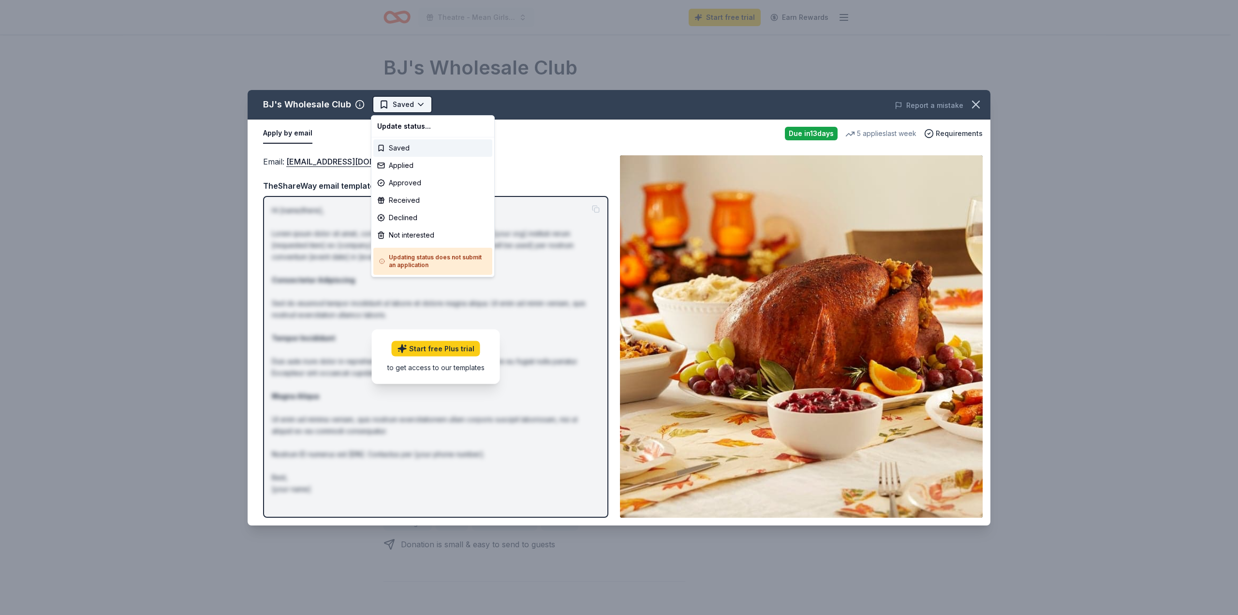
click at [401, 106] on html "Theatre - Mean Girls the Musical Start free trial Earn Rewards Due in 13 days S…" at bounding box center [619, 307] width 1238 height 615
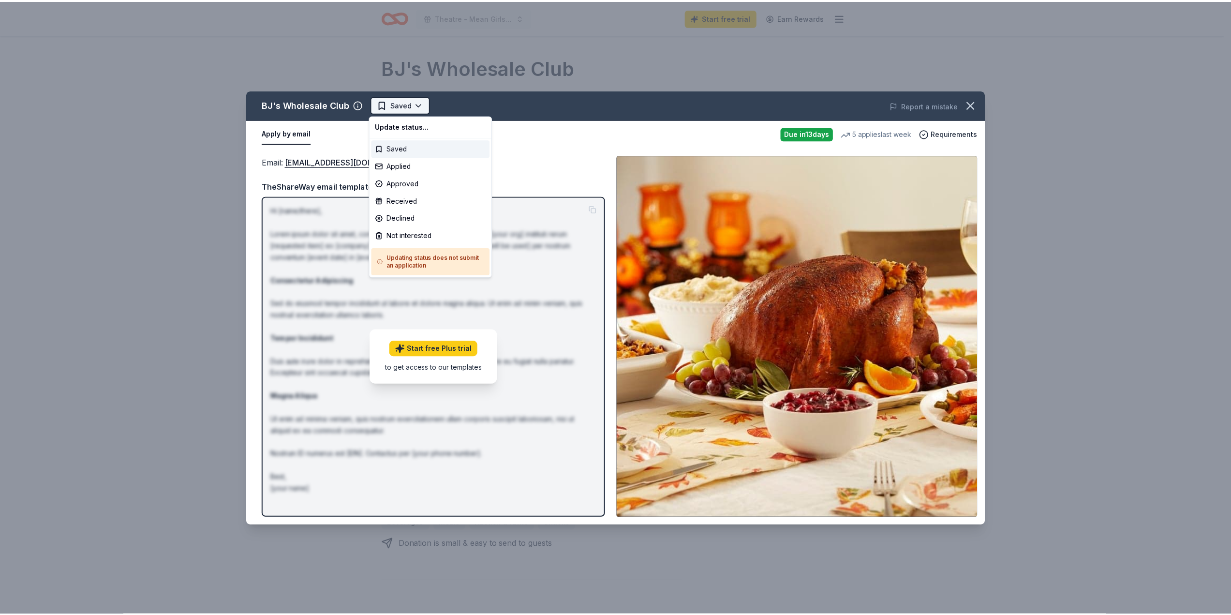
scroll to position [0, 0]
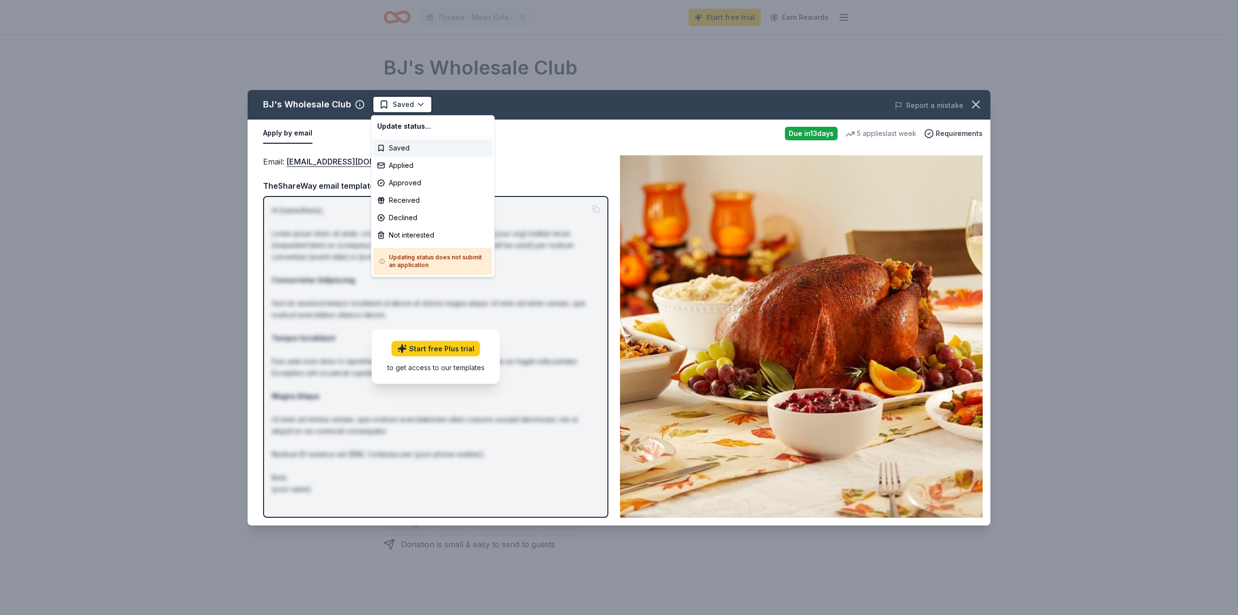
click at [535, 161] on html "Theatre - Mean Girls the Musical Start free trial Earn Rewards Due in 13 days S…" at bounding box center [619, 307] width 1238 height 615
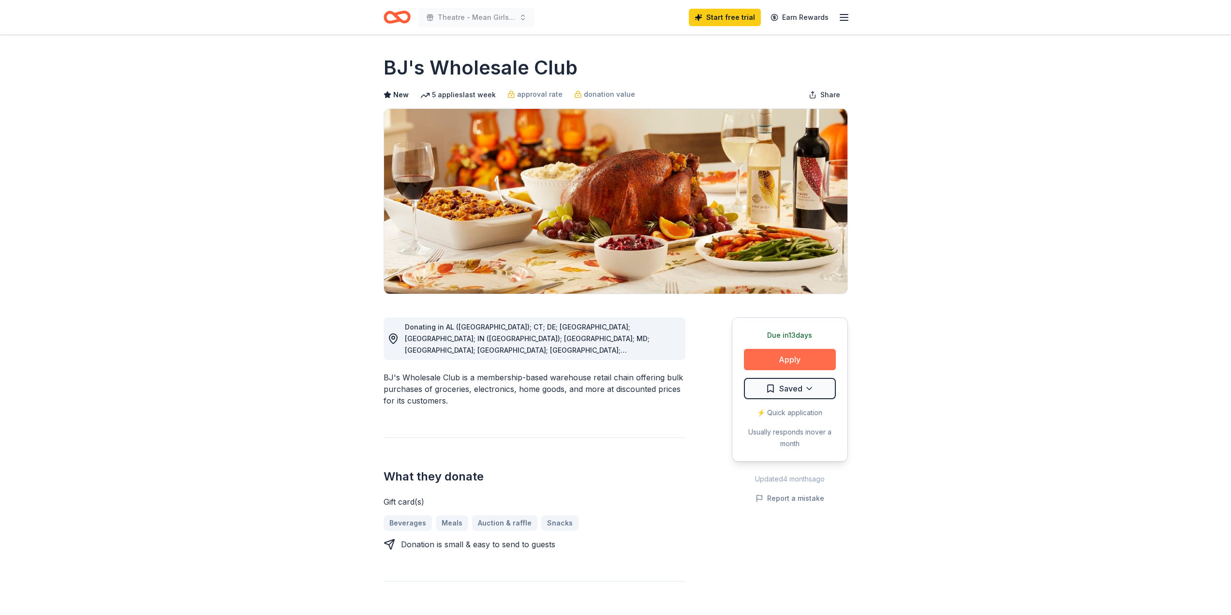
click at [785, 357] on button "Apply" at bounding box center [790, 359] width 92 height 21
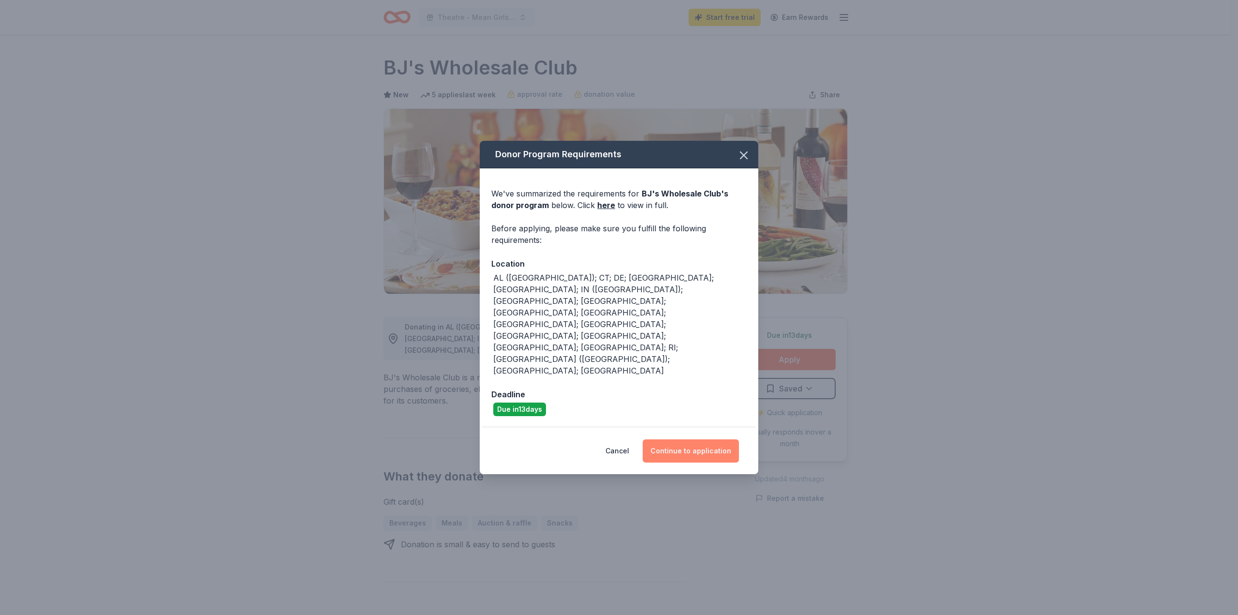
click at [697, 439] on button "Continue to application" at bounding box center [691, 450] width 96 height 23
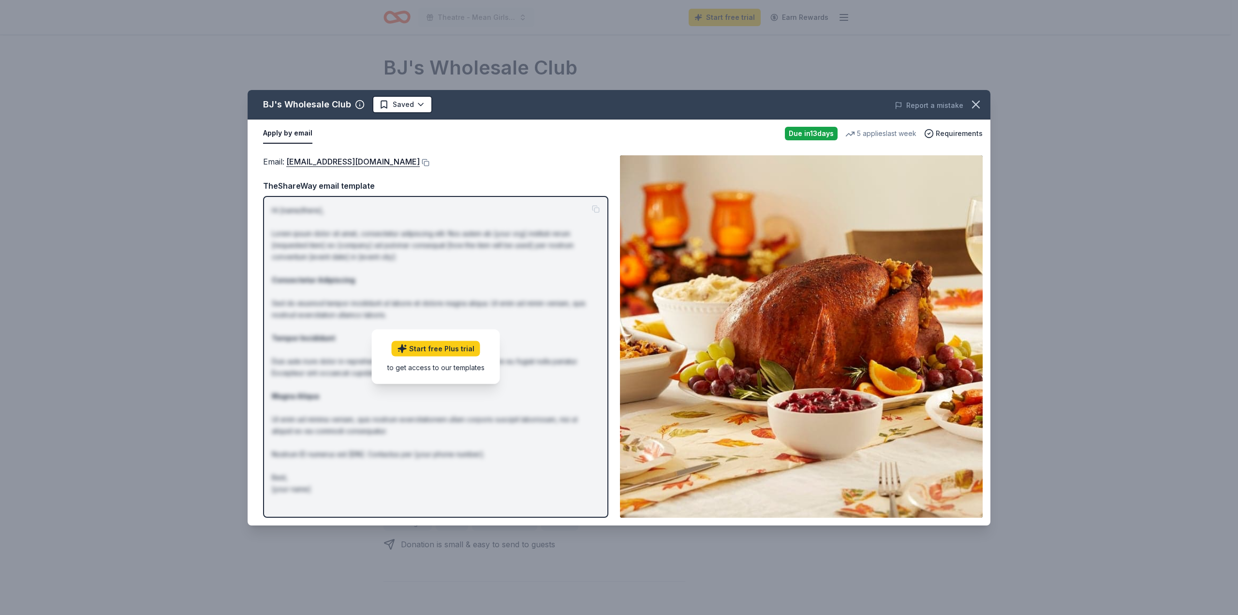
click at [294, 135] on button "Apply by email" at bounding box center [287, 133] width 49 height 20
click at [974, 106] on icon "button" at bounding box center [976, 104] width 7 height 7
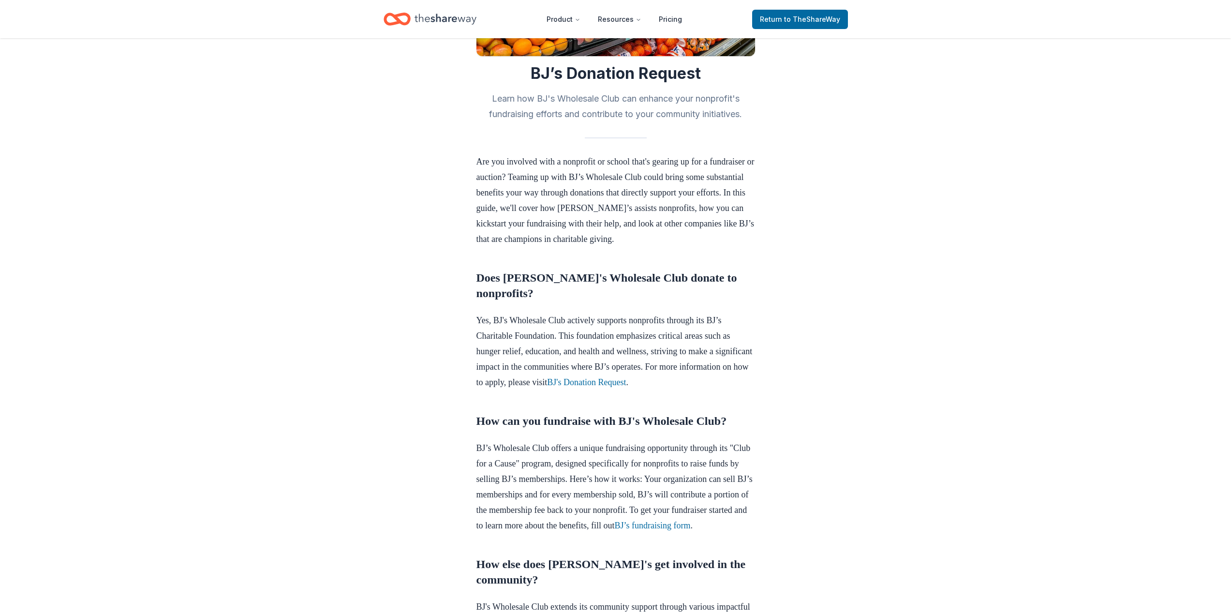
scroll to position [127, 0]
